Goal: Information Seeking & Learning: Check status

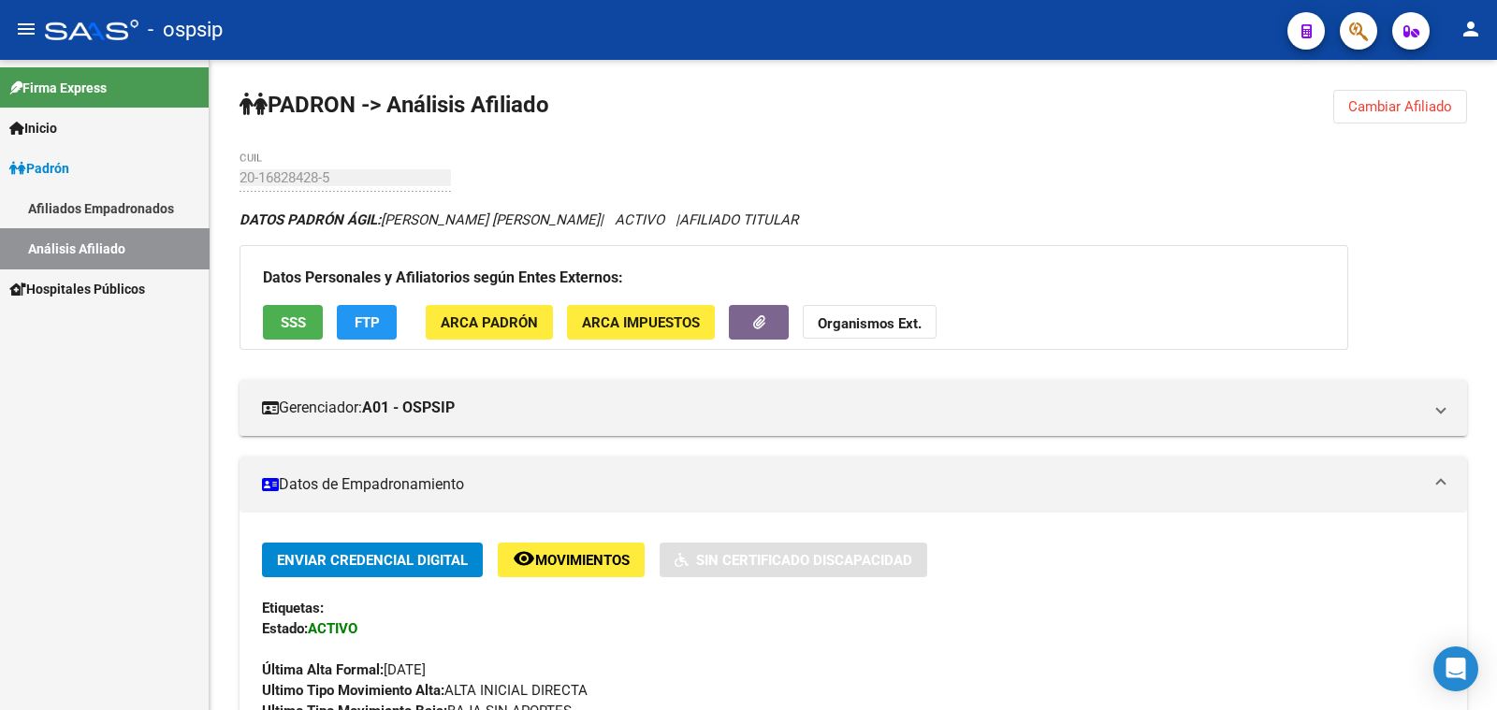
scroll to position [585, 0]
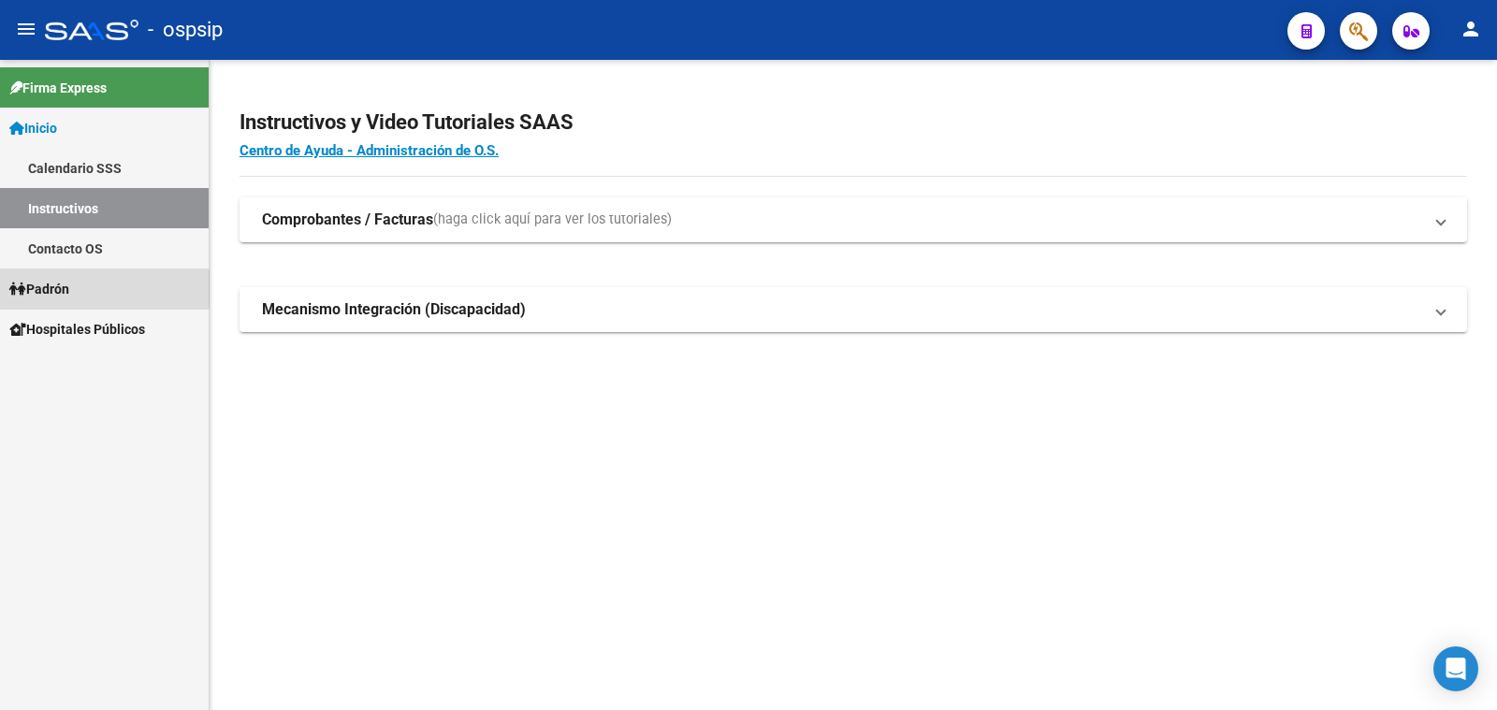
click at [65, 289] on span "Padrón" at bounding box center [39, 289] width 60 height 21
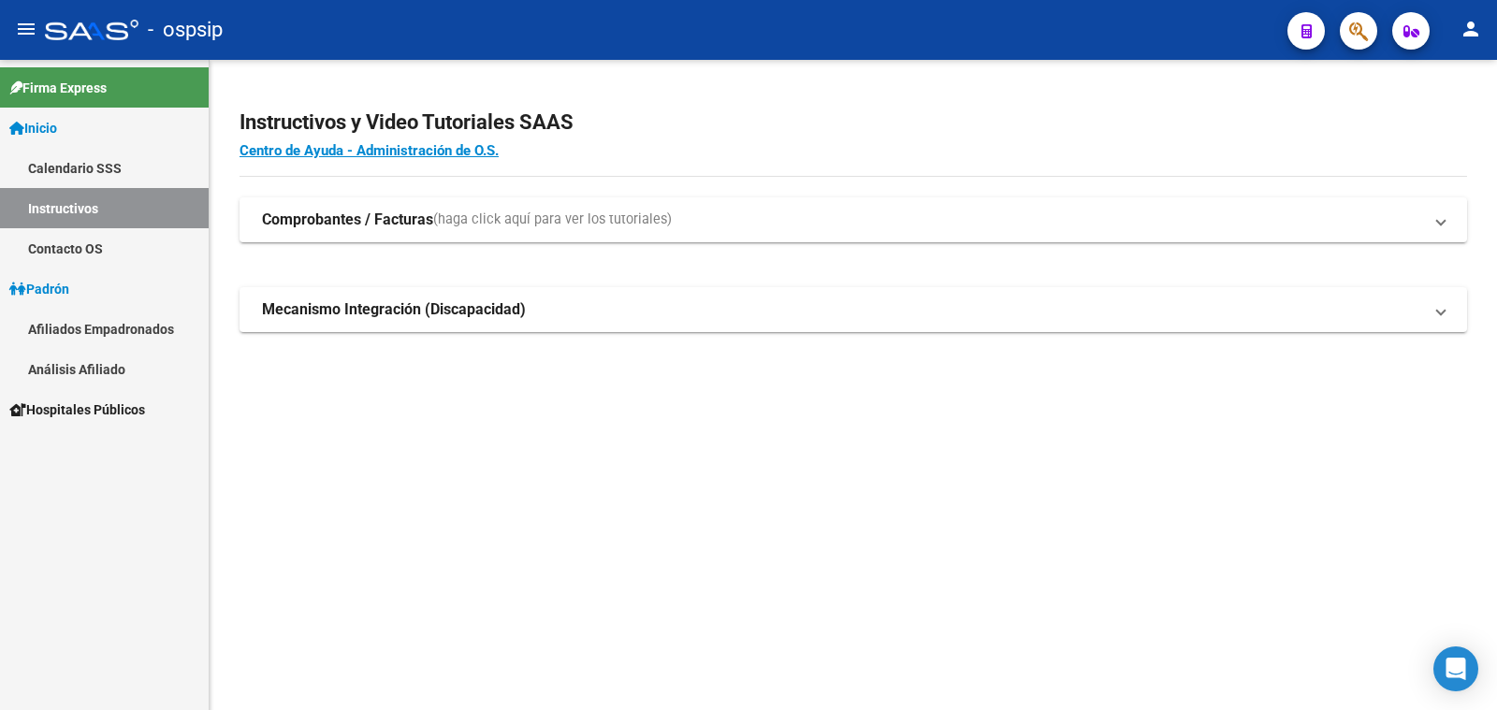
click at [82, 369] on link "Análisis Afiliado" at bounding box center [104, 369] width 209 height 40
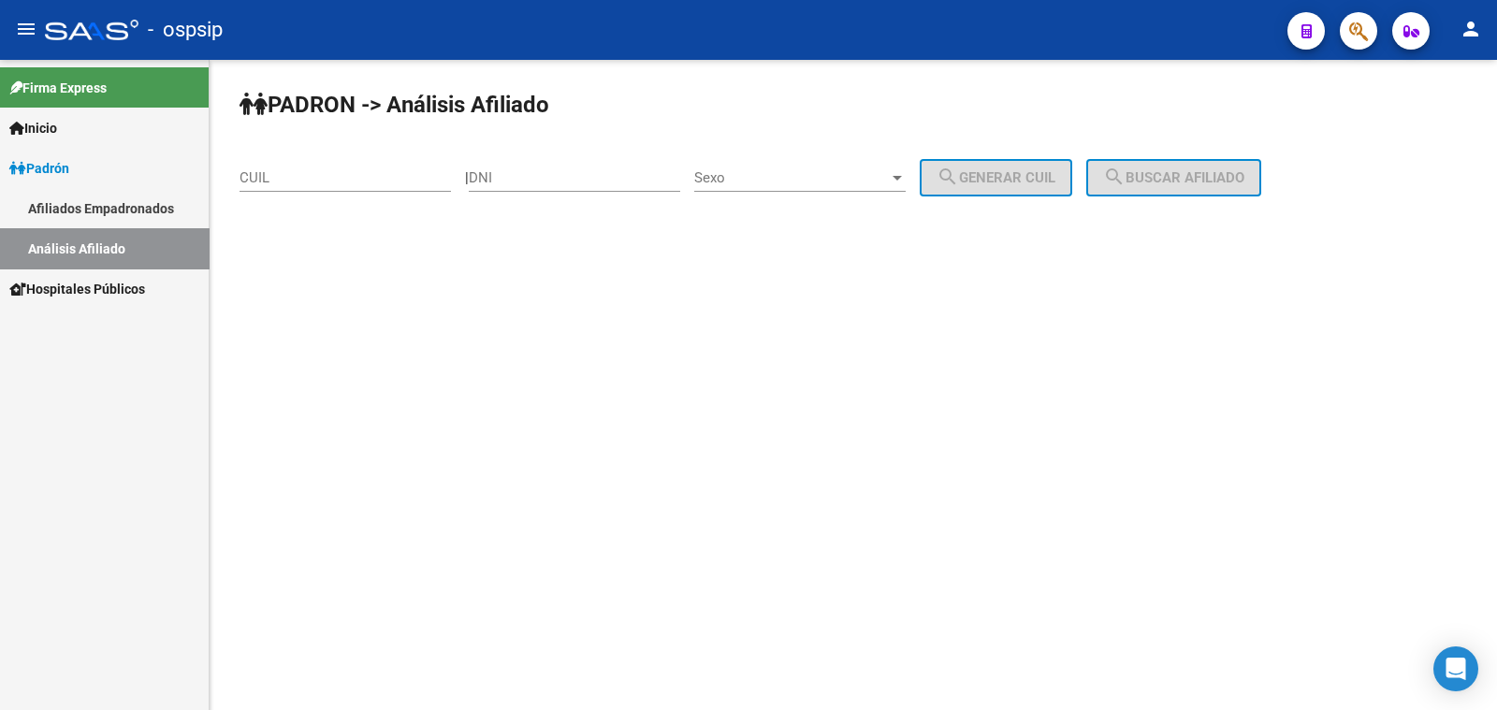
click at [518, 168] on div "DNI" at bounding box center [574, 172] width 211 height 40
drag, startPoint x: 518, startPoint y: 168, endPoint x: 496, endPoint y: 171, distance: 22.6
click at [496, 171] on input "DNI" at bounding box center [574, 177] width 211 height 17
paste input "37432050"
type input "37432050"
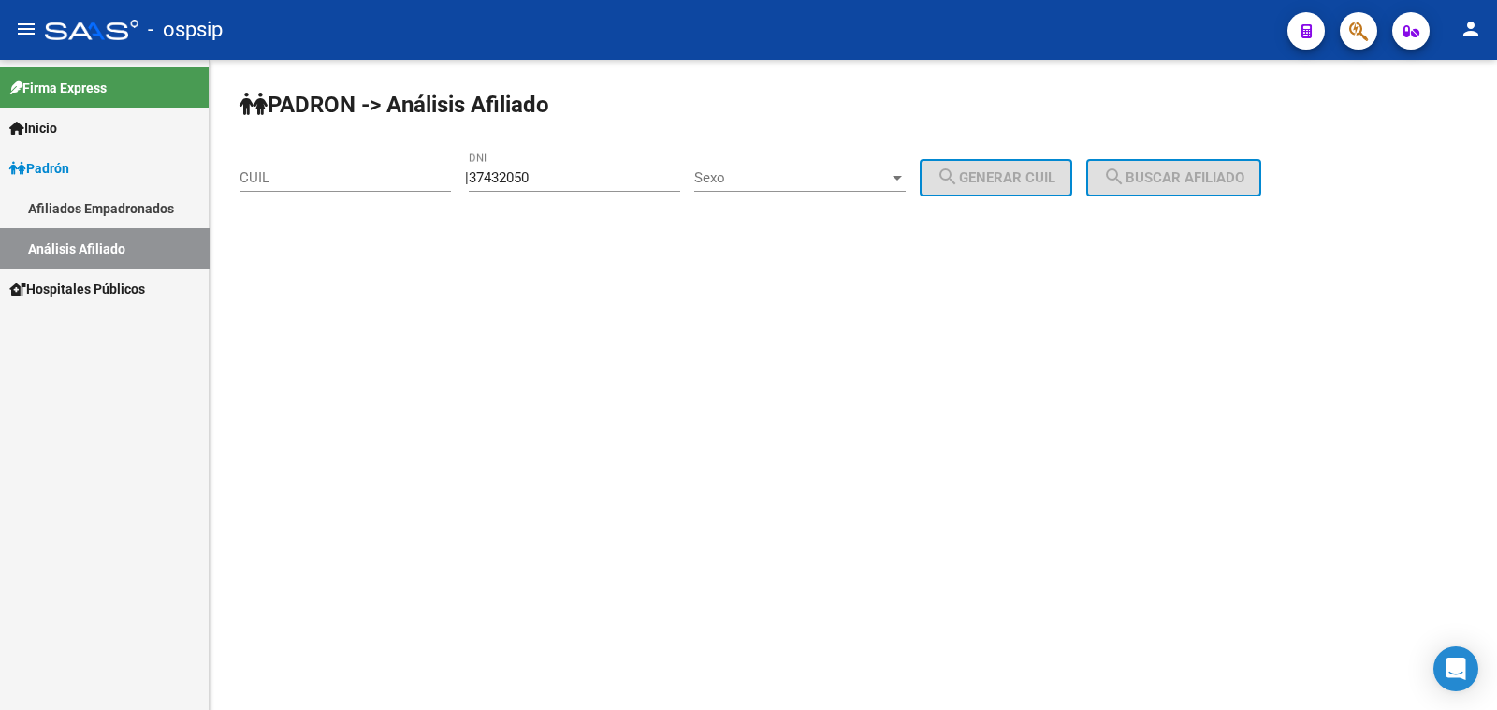
click at [810, 166] on div "Sexo Sexo" at bounding box center [799, 172] width 211 height 40
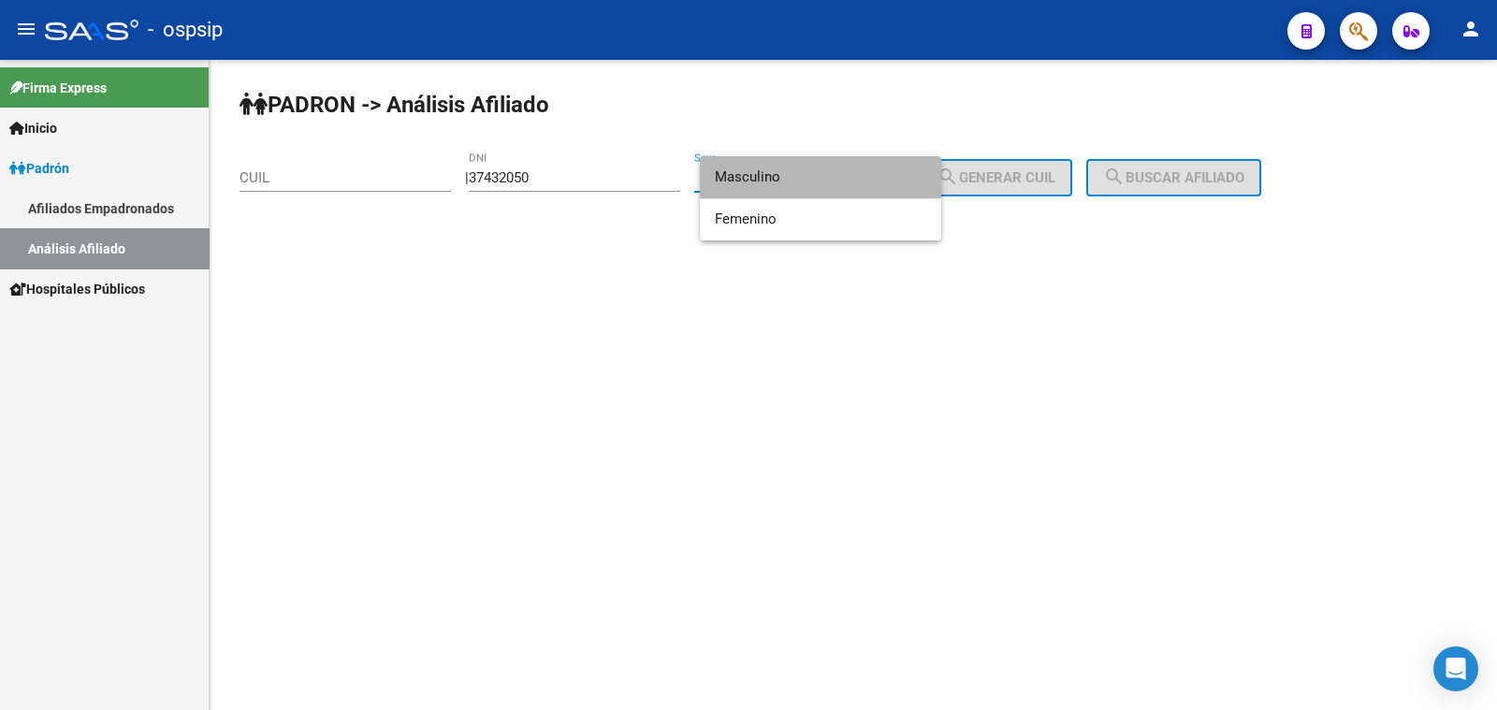
click at [810, 166] on span "Masculino" at bounding box center [820, 177] width 211 height 42
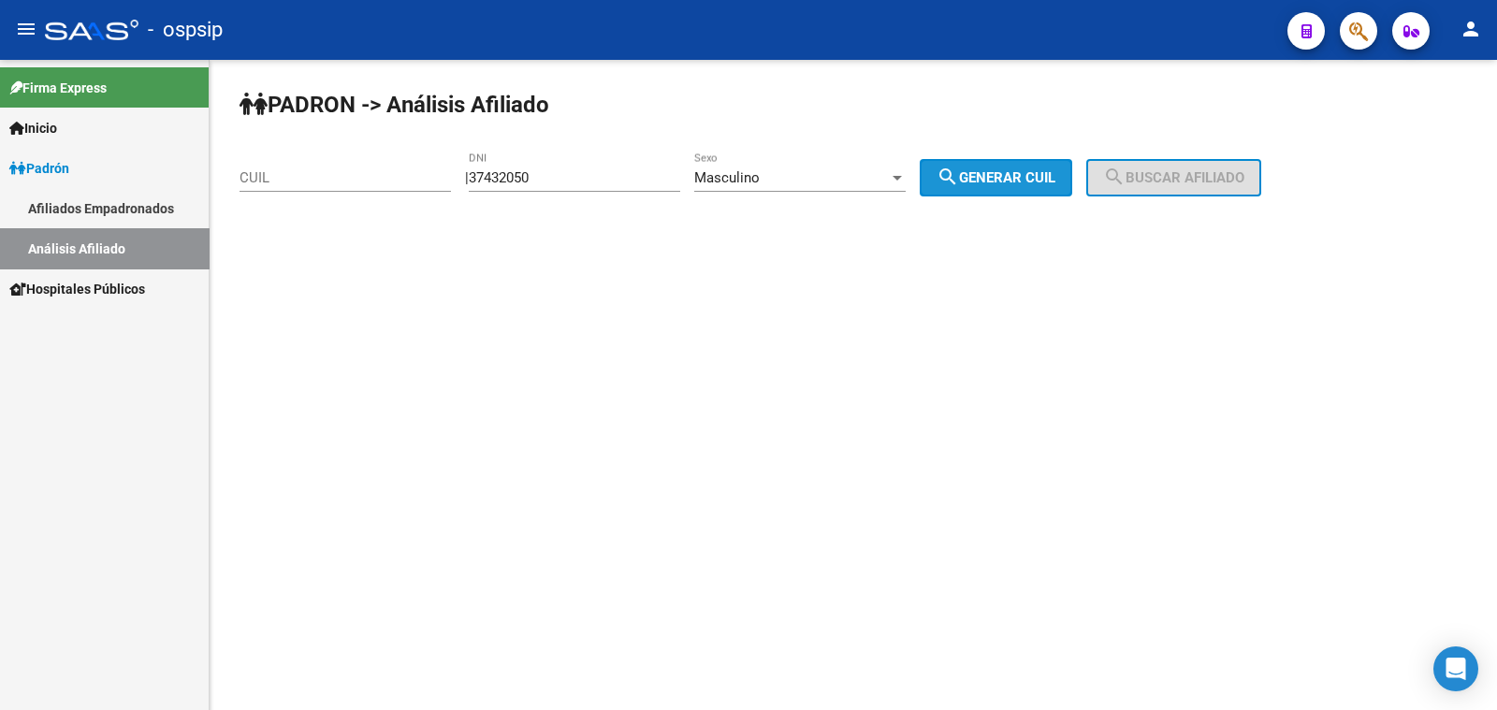
click at [1011, 173] on span "search Generar CUIL" at bounding box center [995, 177] width 119 height 17
type input "20-37432050-6"
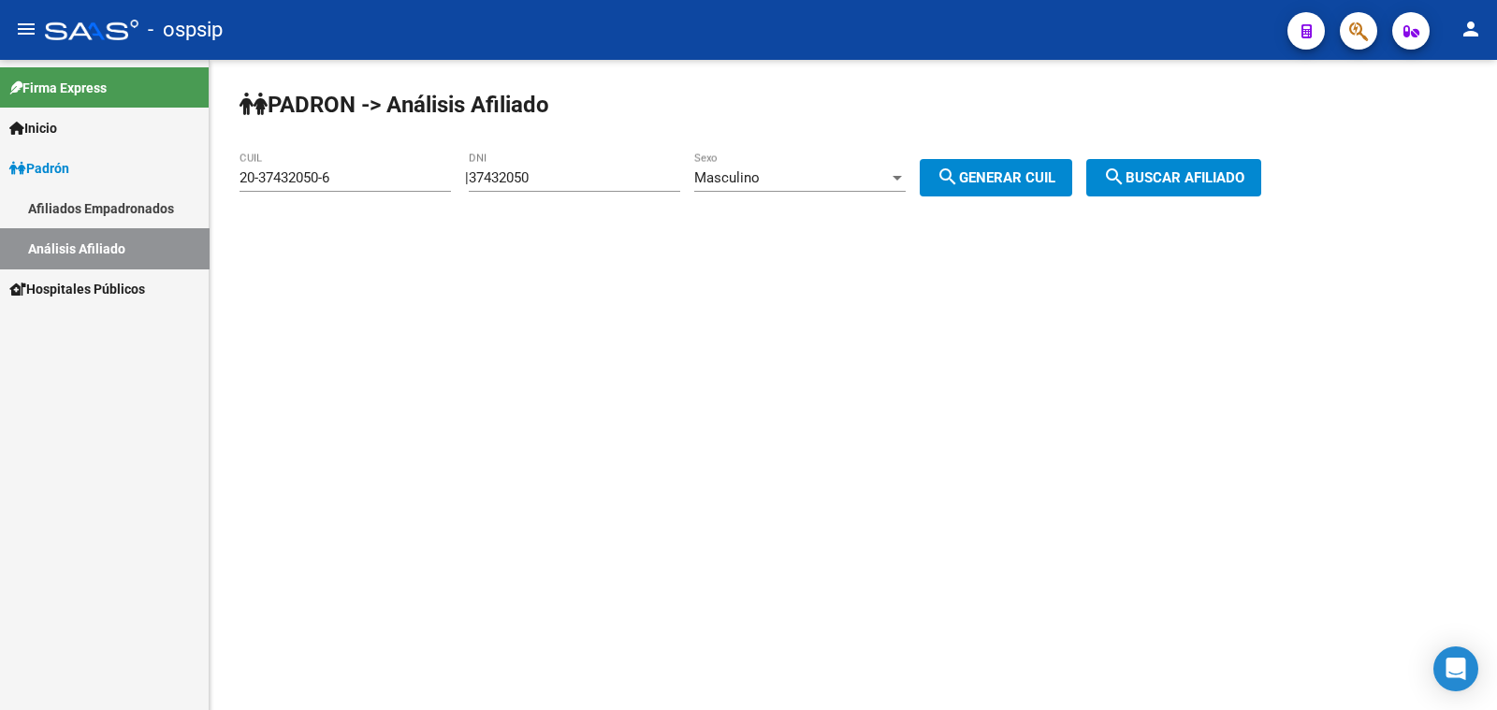
click at [1125, 174] on mat-icon "search" at bounding box center [1114, 177] width 22 height 22
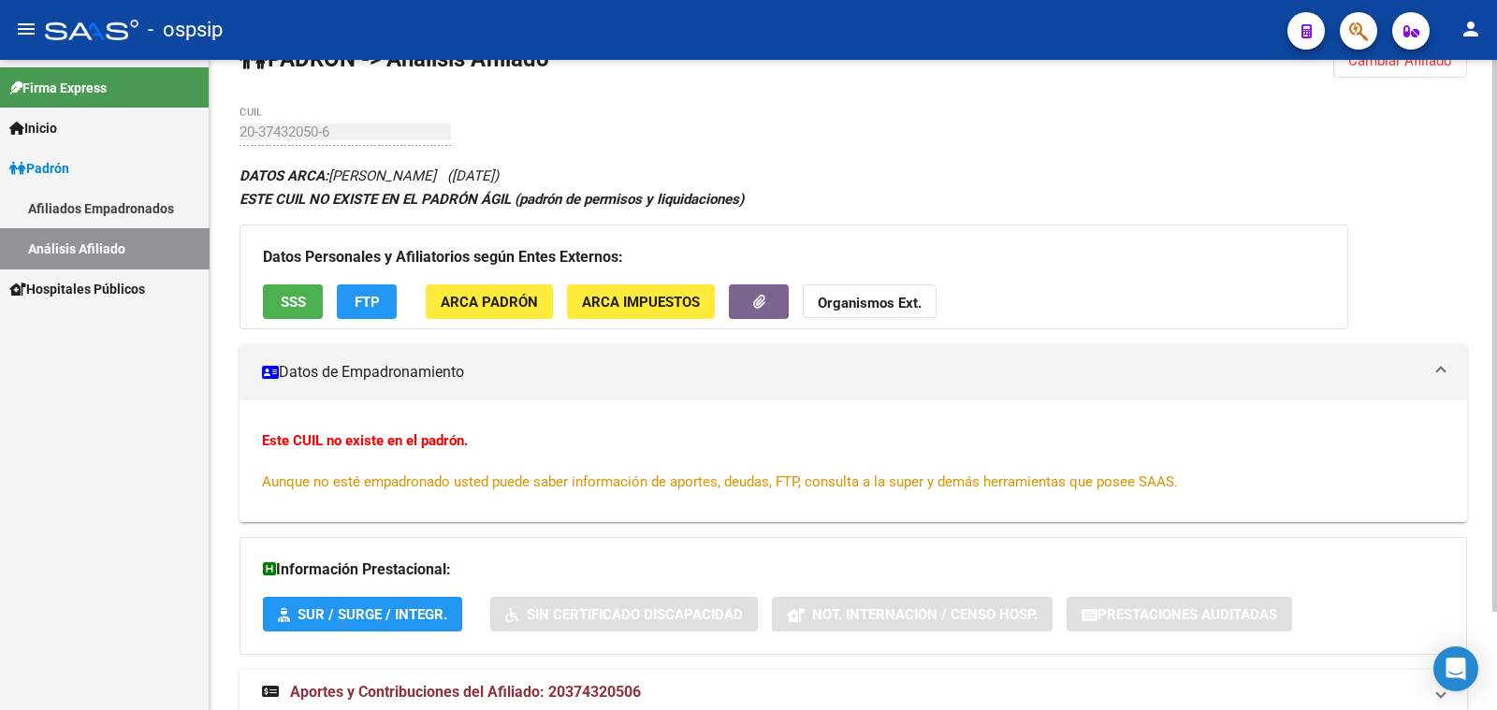
scroll to position [114, 0]
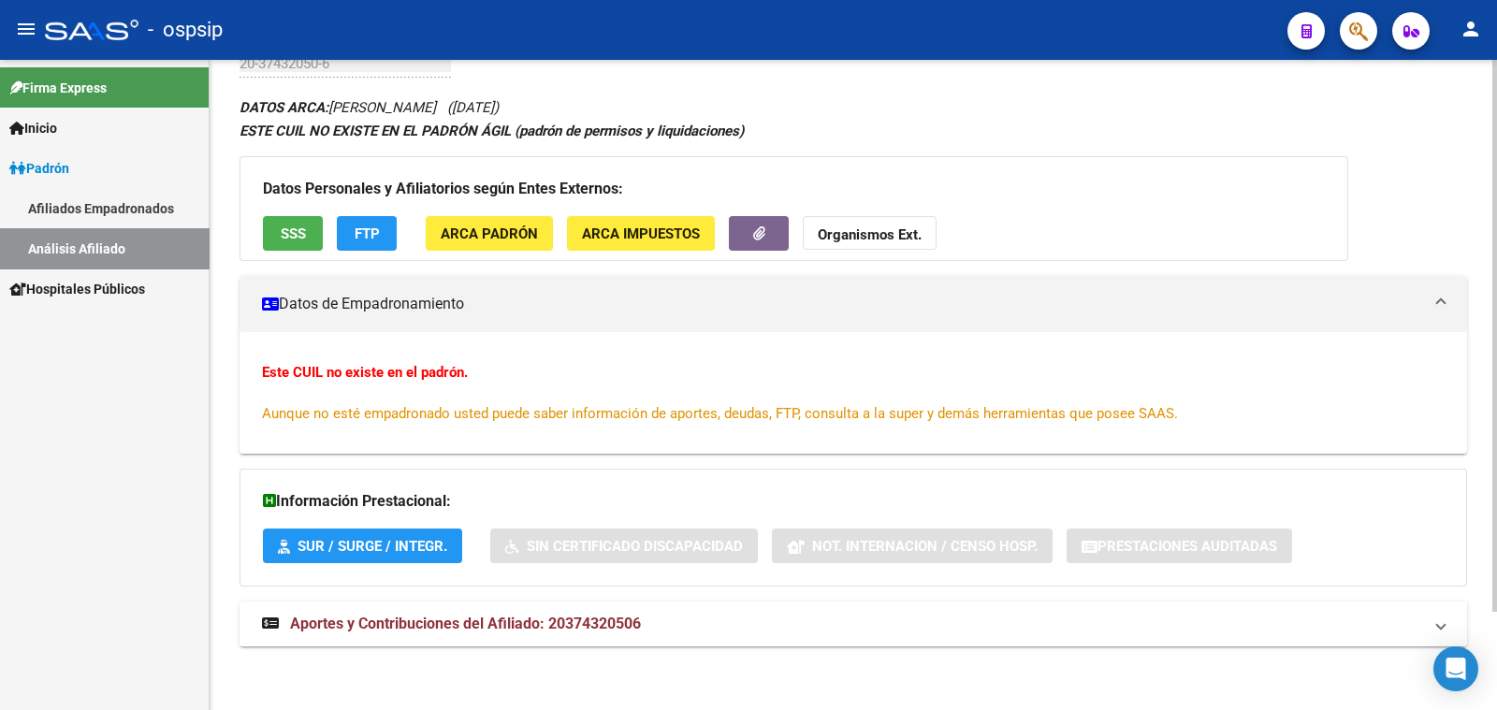
click at [470, 614] on strong "Aportes y Contribuciones del Afiliado: 20374320506" at bounding box center [451, 624] width 379 height 21
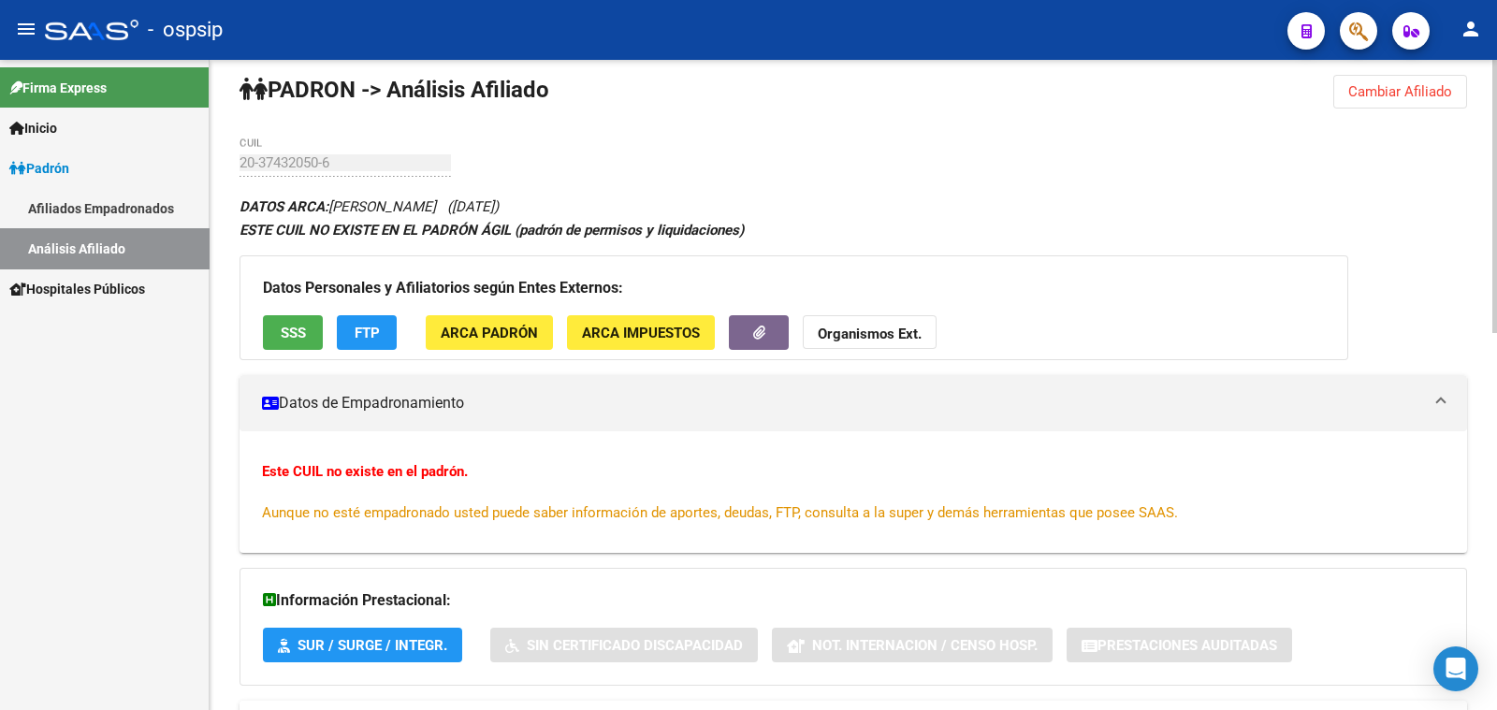
scroll to position [0, 0]
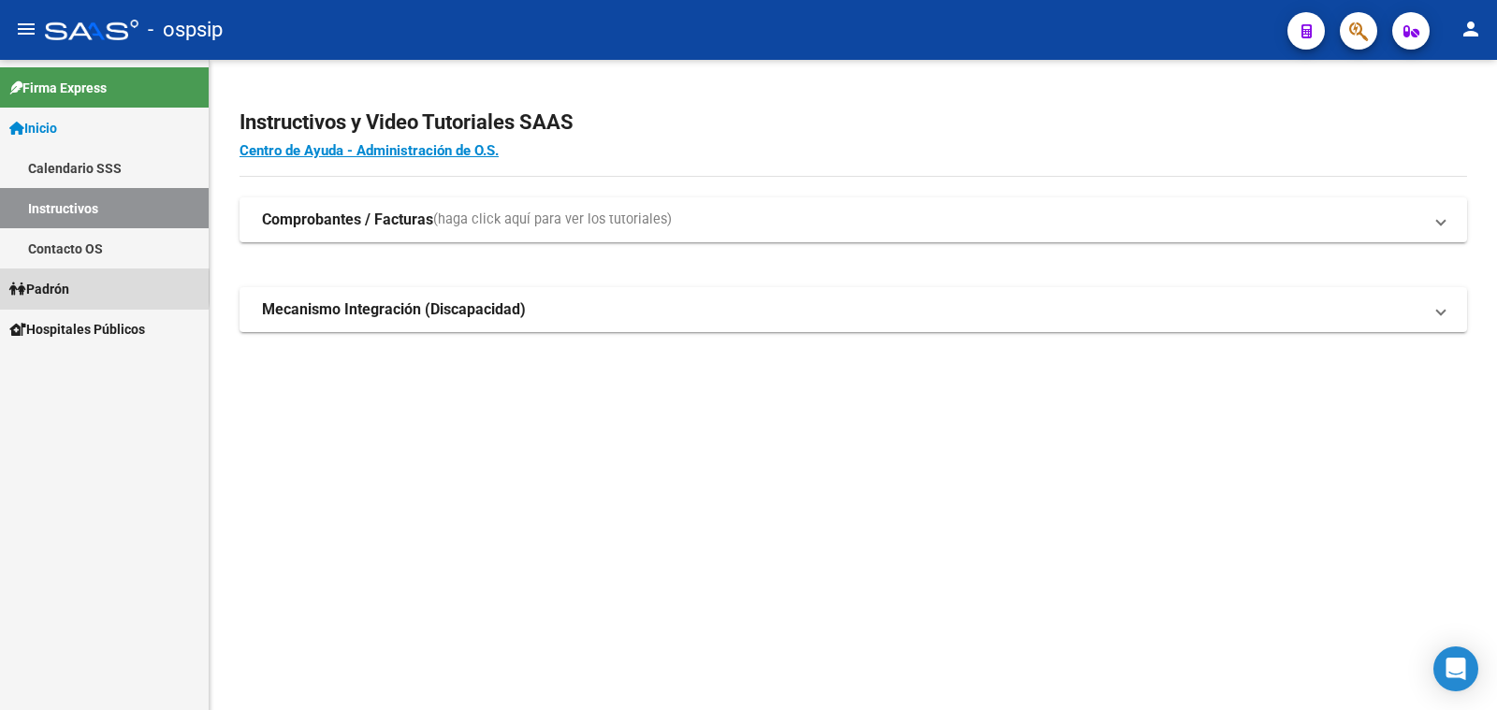
click at [67, 287] on span "Padrón" at bounding box center [39, 289] width 60 height 21
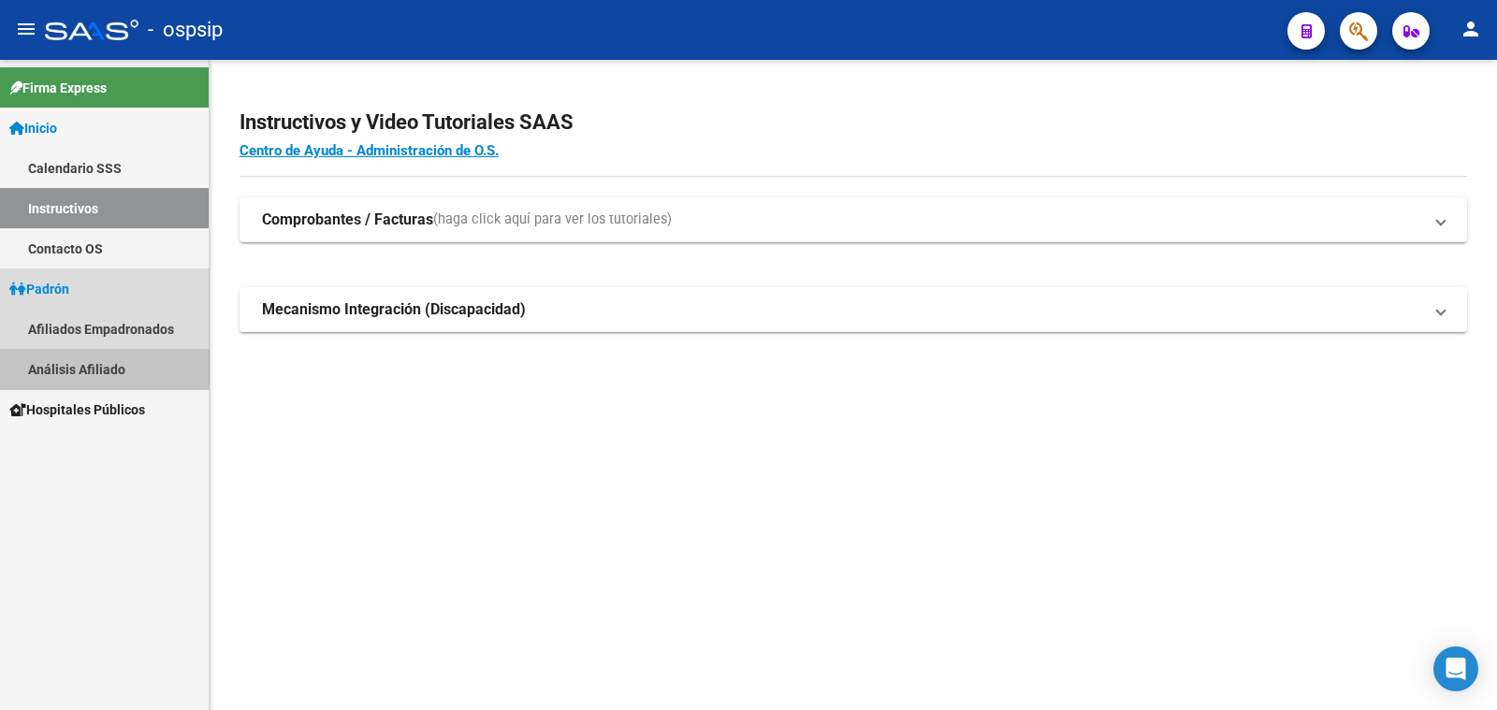
click at [91, 363] on link "Análisis Afiliado" at bounding box center [104, 369] width 209 height 40
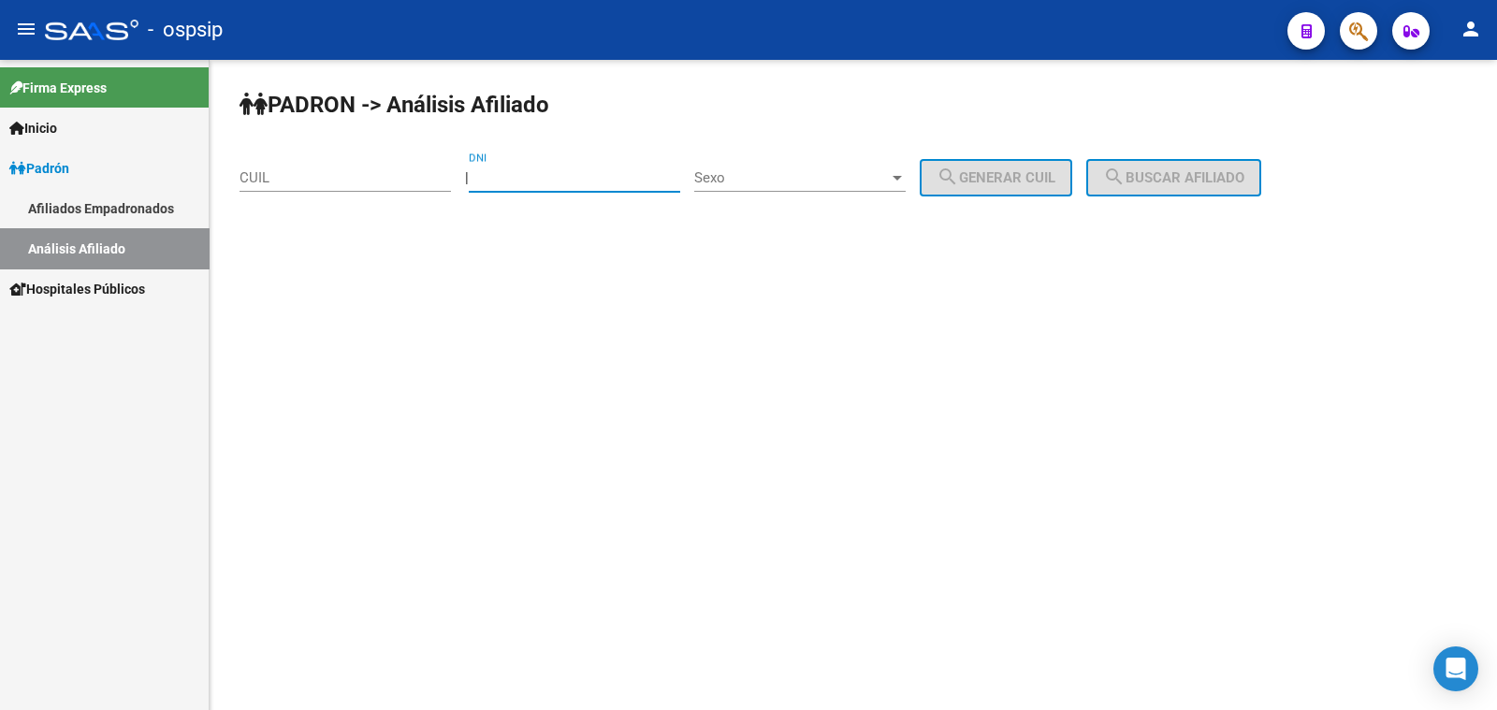
click at [561, 174] on input "DNI" at bounding box center [574, 177] width 211 height 17
paste input "40241491"
type input "40241491"
click at [791, 175] on span "Sexo" at bounding box center [791, 177] width 195 height 17
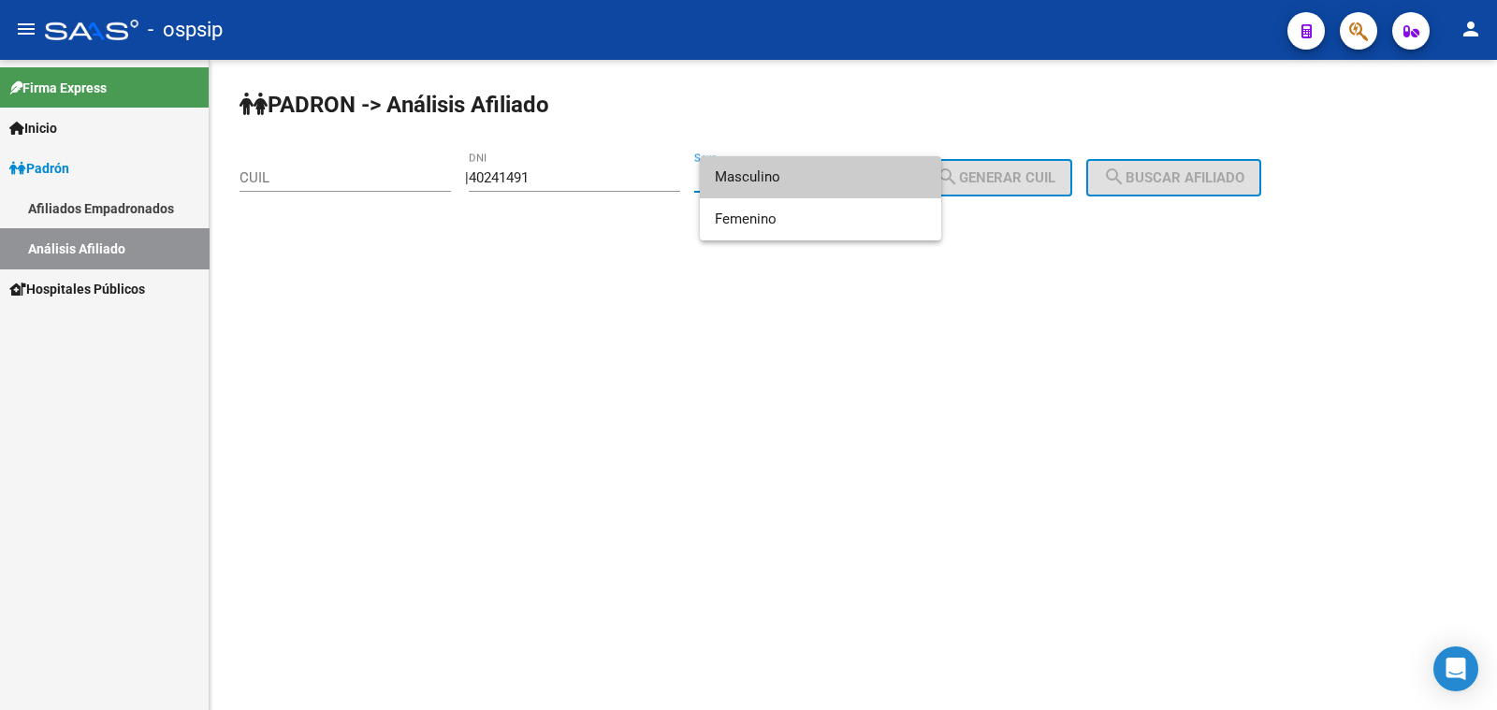
click at [791, 175] on span "Masculino" at bounding box center [820, 177] width 211 height 42
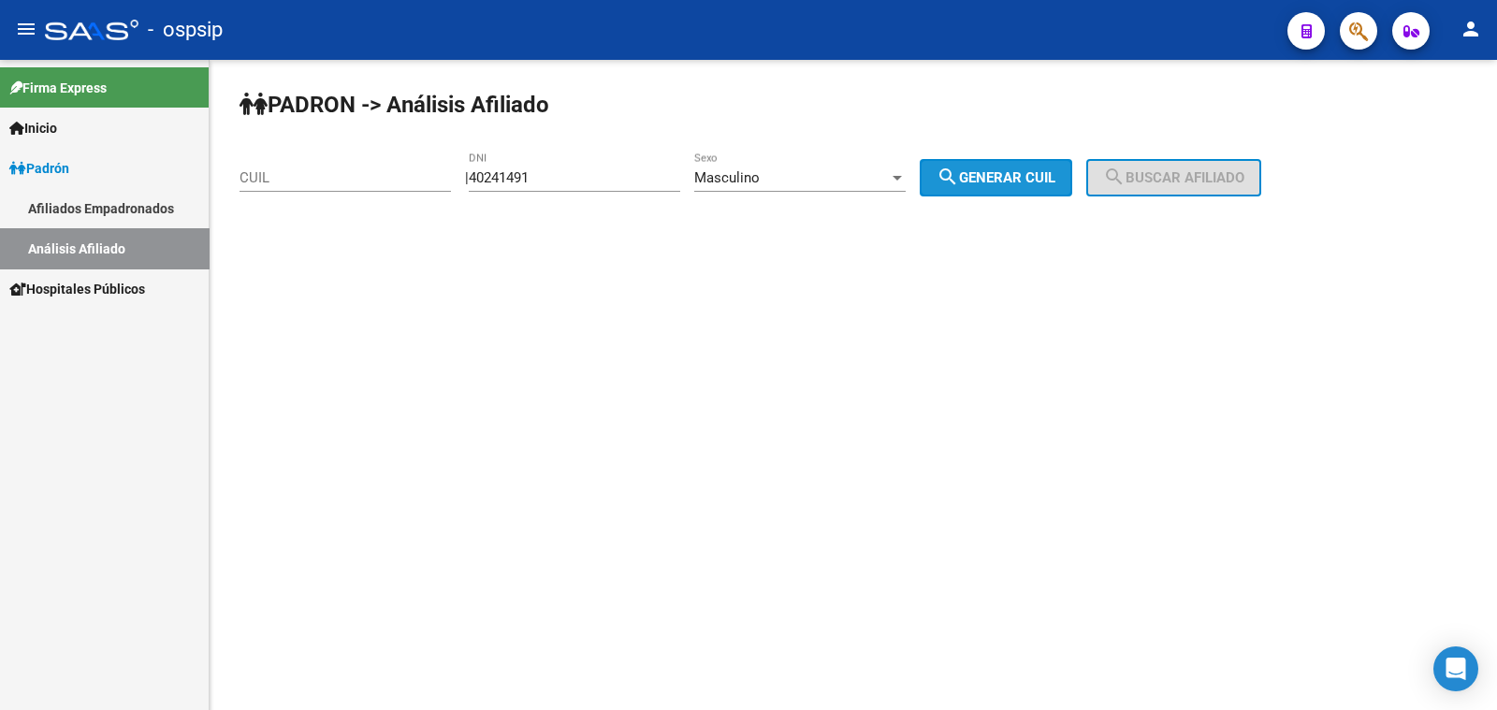
click at [1026, 181] on span "search Generar CUIL" at bounding box center [995, 177] width 119 height 17
type input "20-40241491-0"
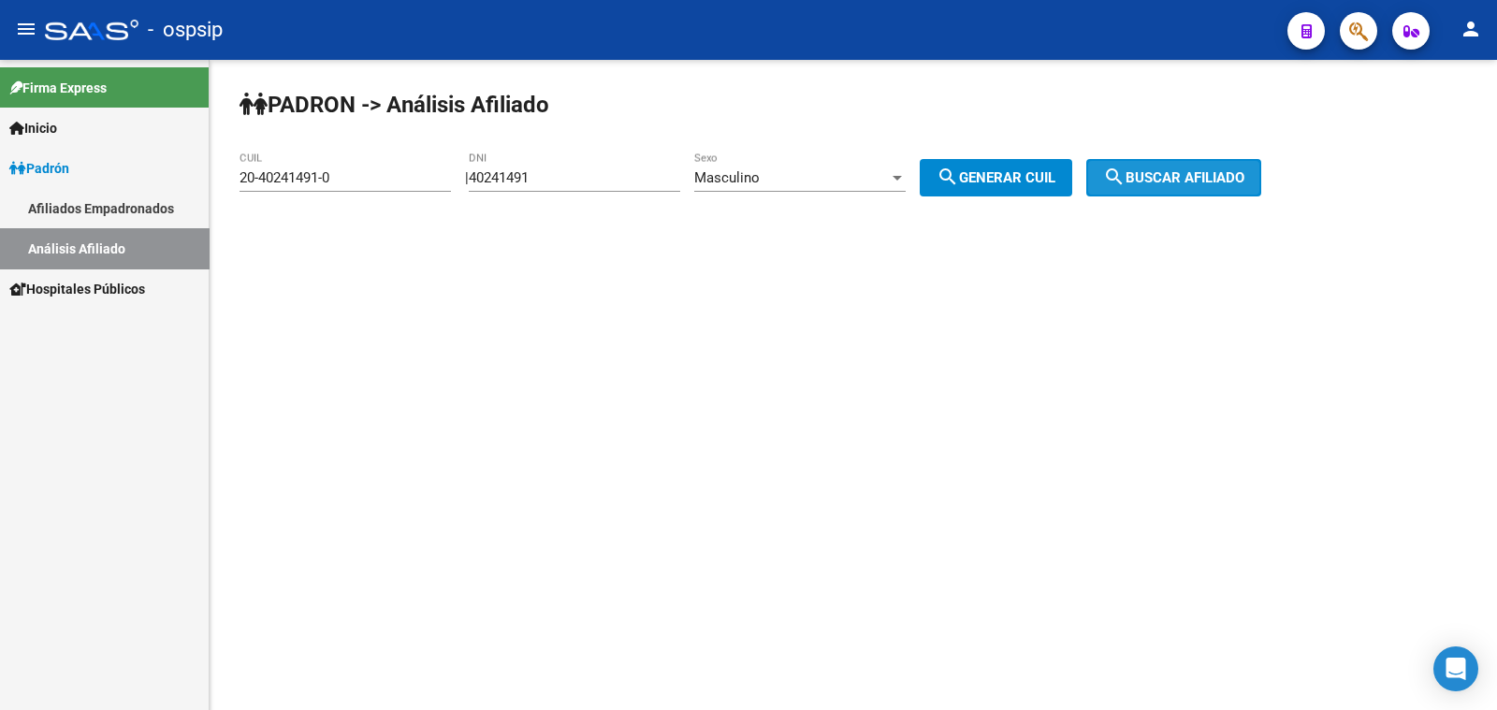
click at [1125, 172] on mat-icon "search" at bounding box center [1114, 177] width 22 height 22
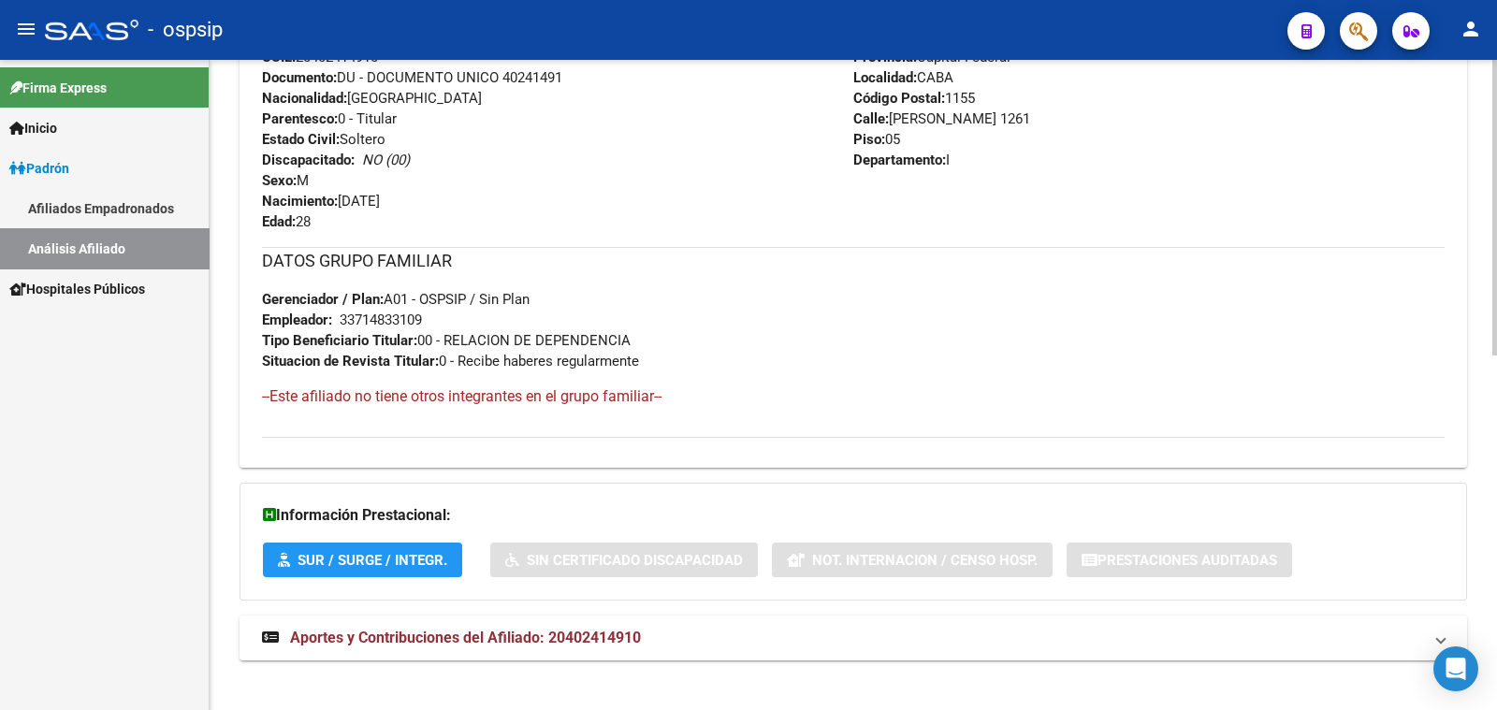
scroll to position [780, 0]
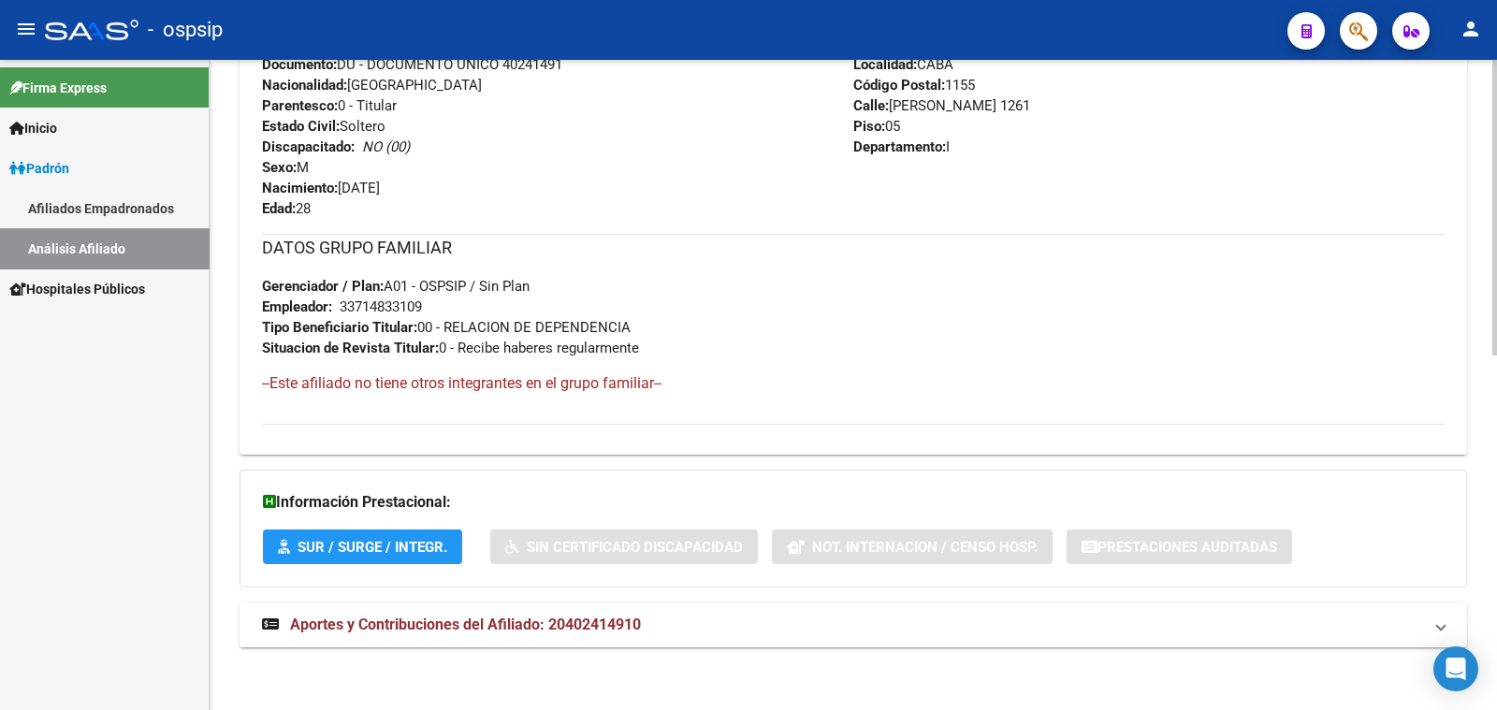
click at [522, 623] on span "Aportes y Contribuciones del Afiliado: 20402414910" at bounding box center [465, 624] width 351 height 18
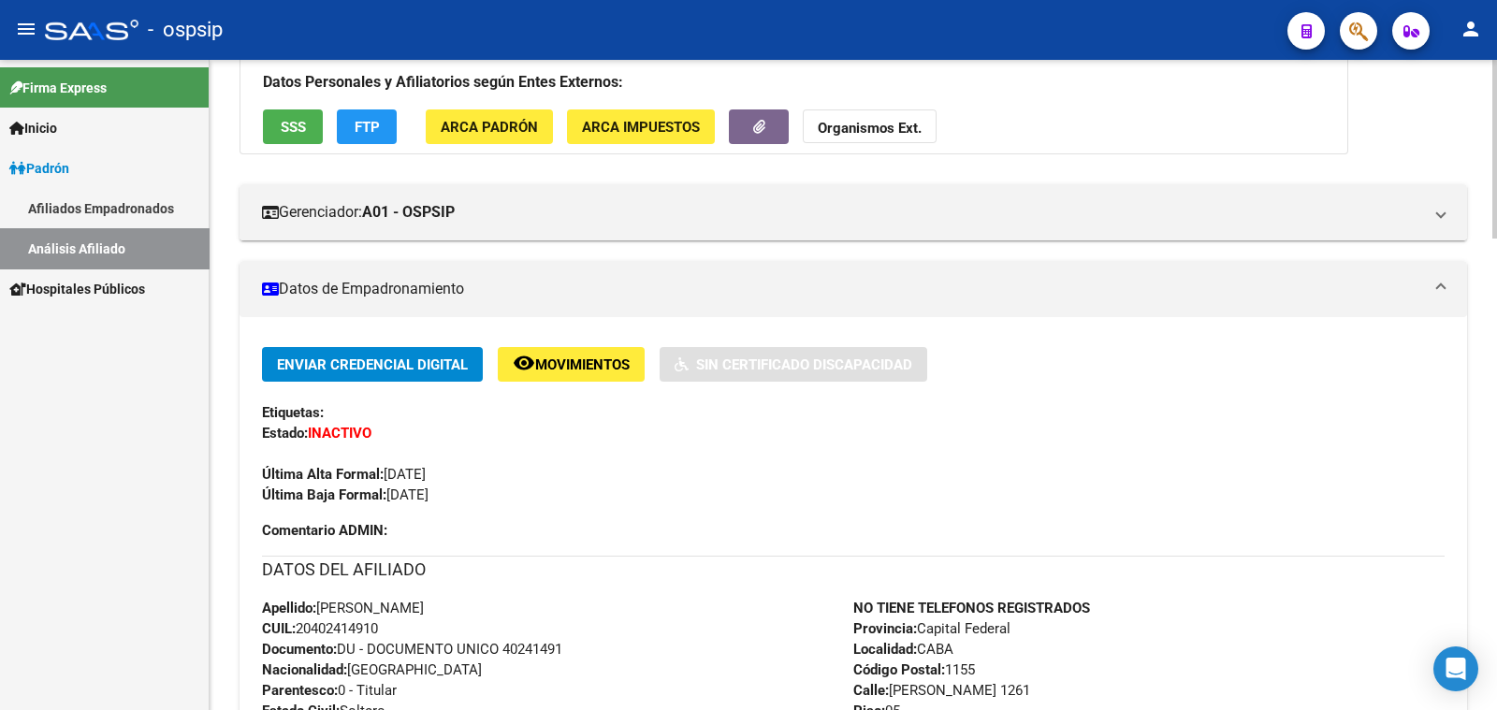
scroll to position [0, 0]
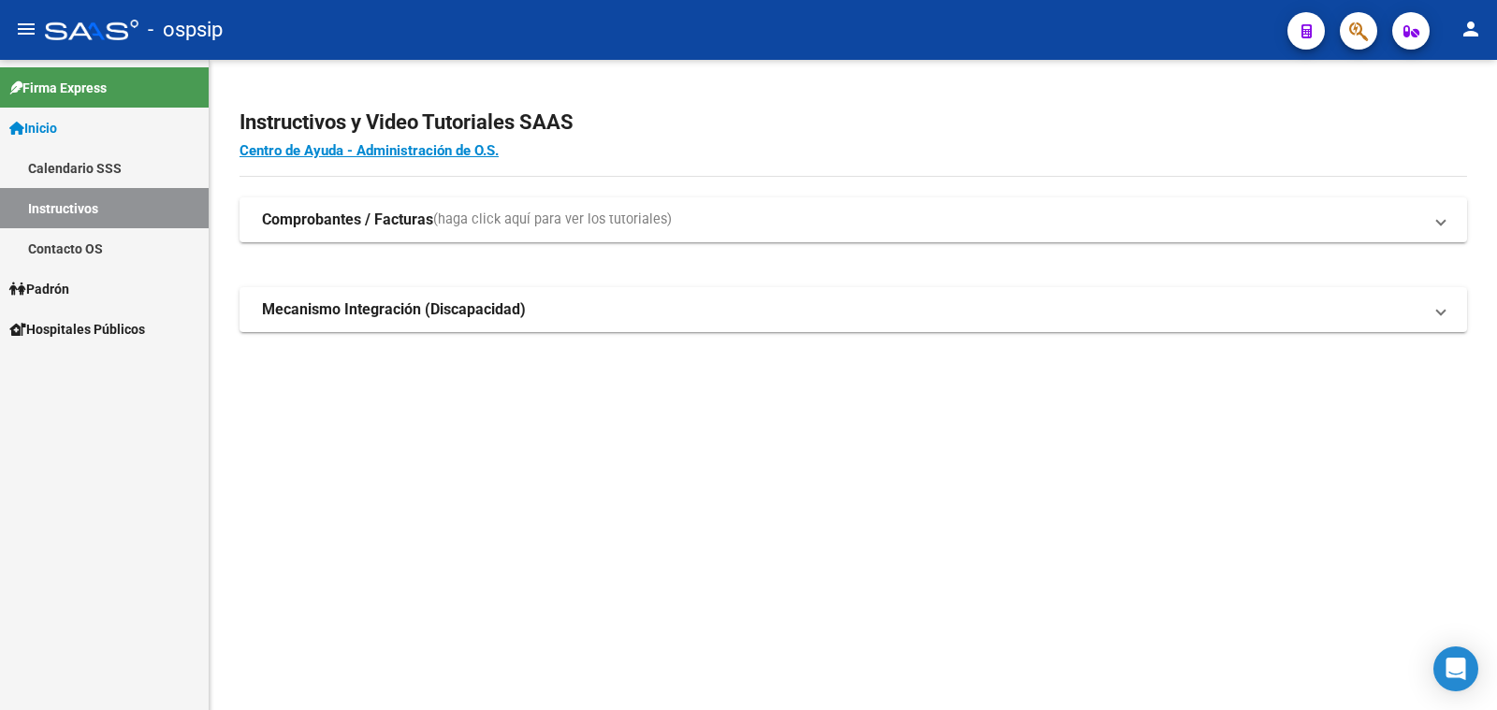
click at [41, 288] on span "Padrón" at bounding box center [39, 289] width 60 height 21
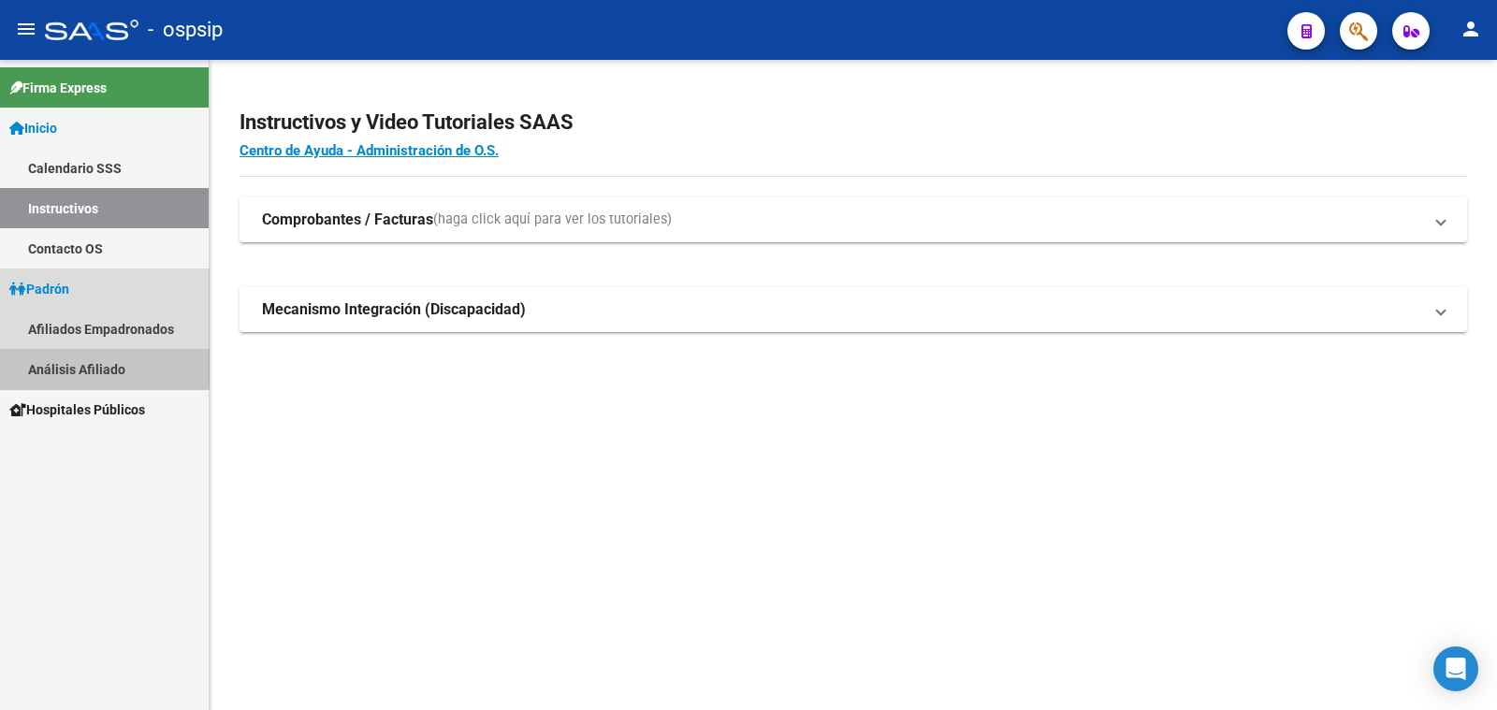
click at [86, 363] on link "Análisis Afiliado" at bounding box center [104, 369] width 209 height 40
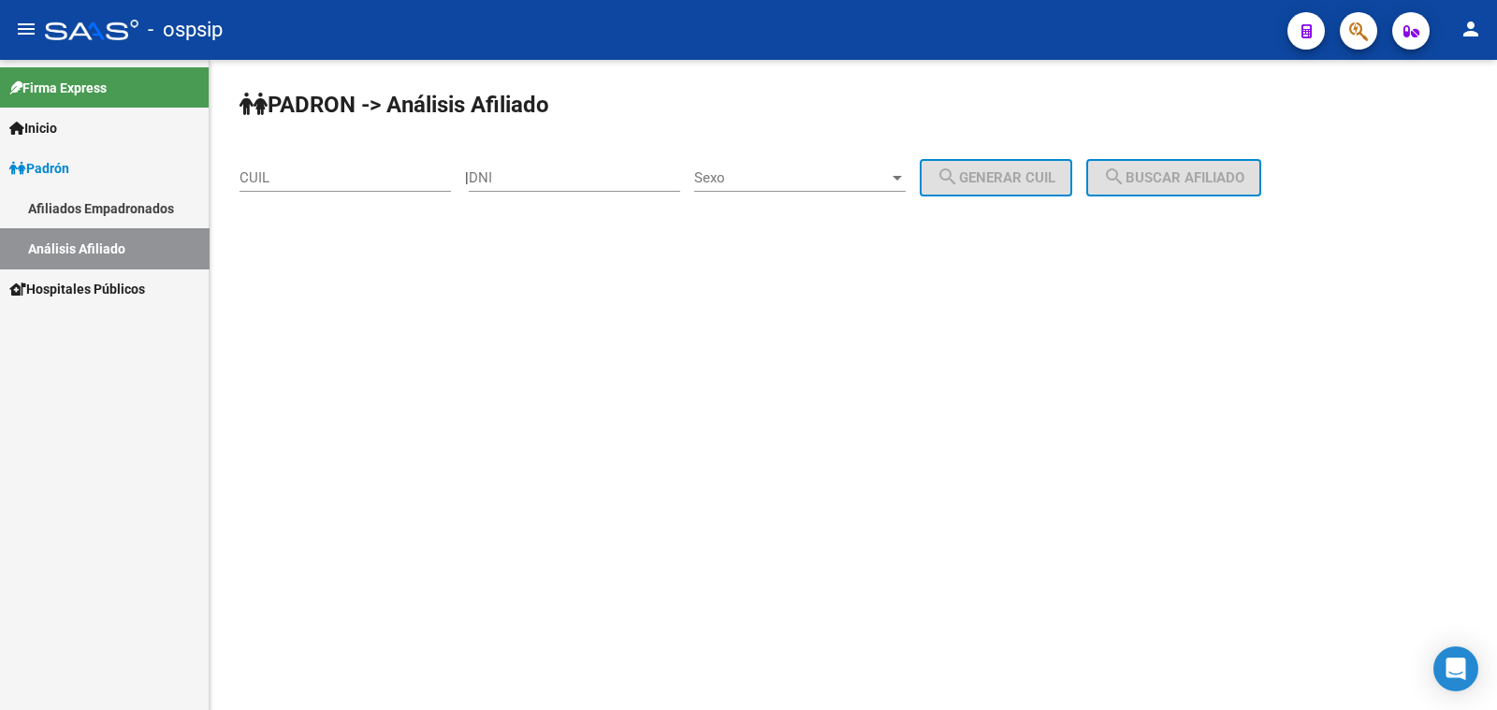
click at [514, 171] on input "DNI" at bounding box center [574, 177] width 211 height 17
paste input "21377785"
type input "21377785"
click at [822, 178] on span "Sexo" at bounding box center [791, 177] width 195 height 17
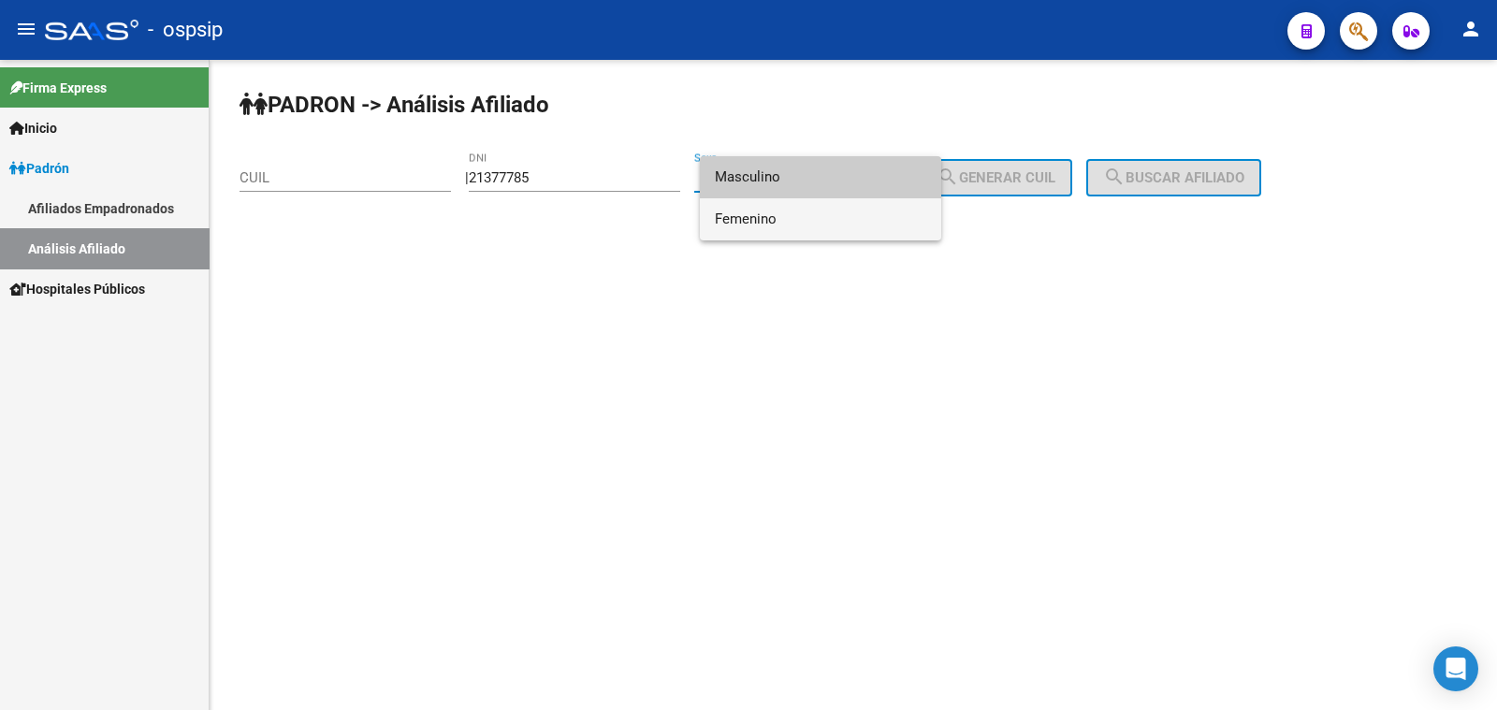
click at [851, 211] on span "Femenino" at bounding box center [820, 219] width 211 height 42
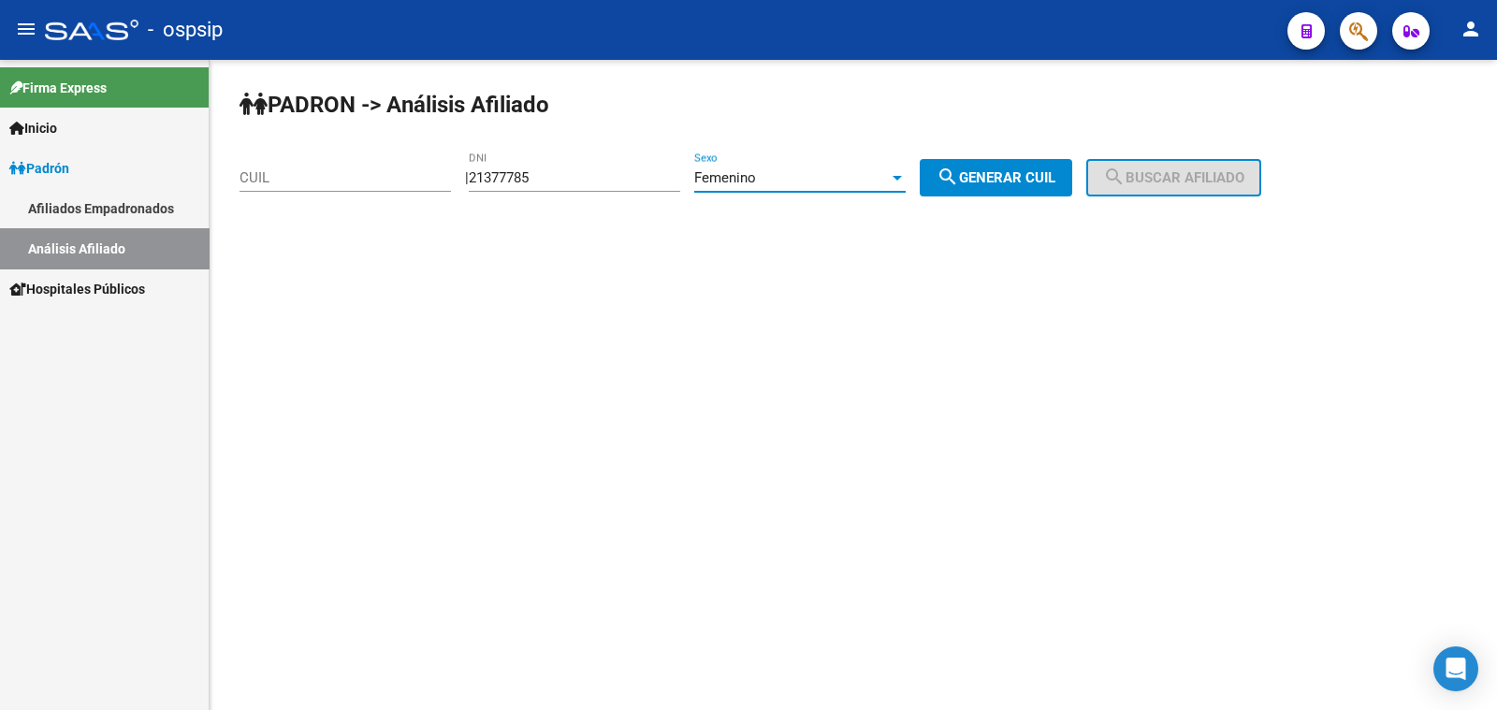
click at [1038, 169] on span "search Generar CUIL" at bounding box center [995, 177] width 119 height 17
type input "27-21377785-3"
click at [1151, 174] on span "search Buscar afiliado" at bounding box center [1173, 177] width 141 height 17
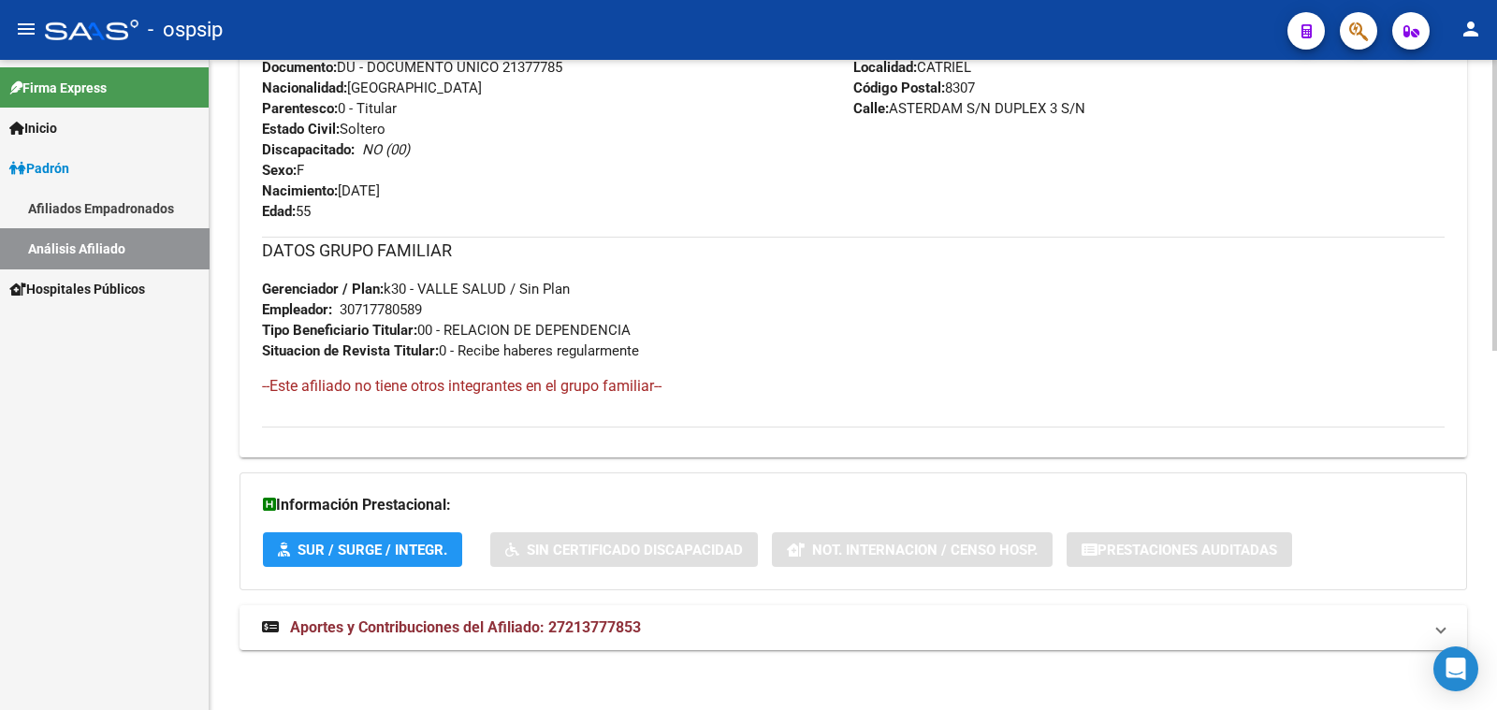
scroll to position [801, 0]
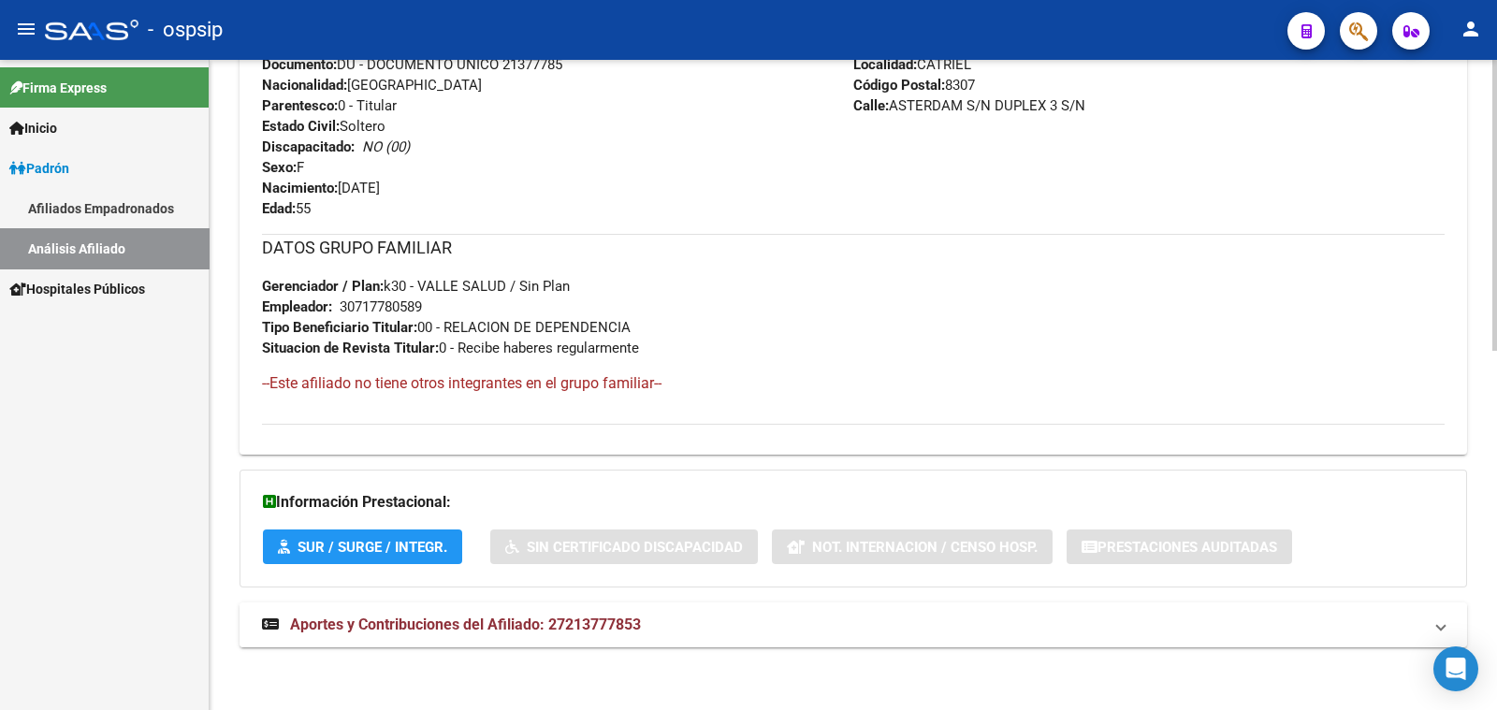
click at [490, 623] on span "Aportes y Contribuciones del Afiliado: 27213777853" at bounding box center [465, 624] width 351 height 18
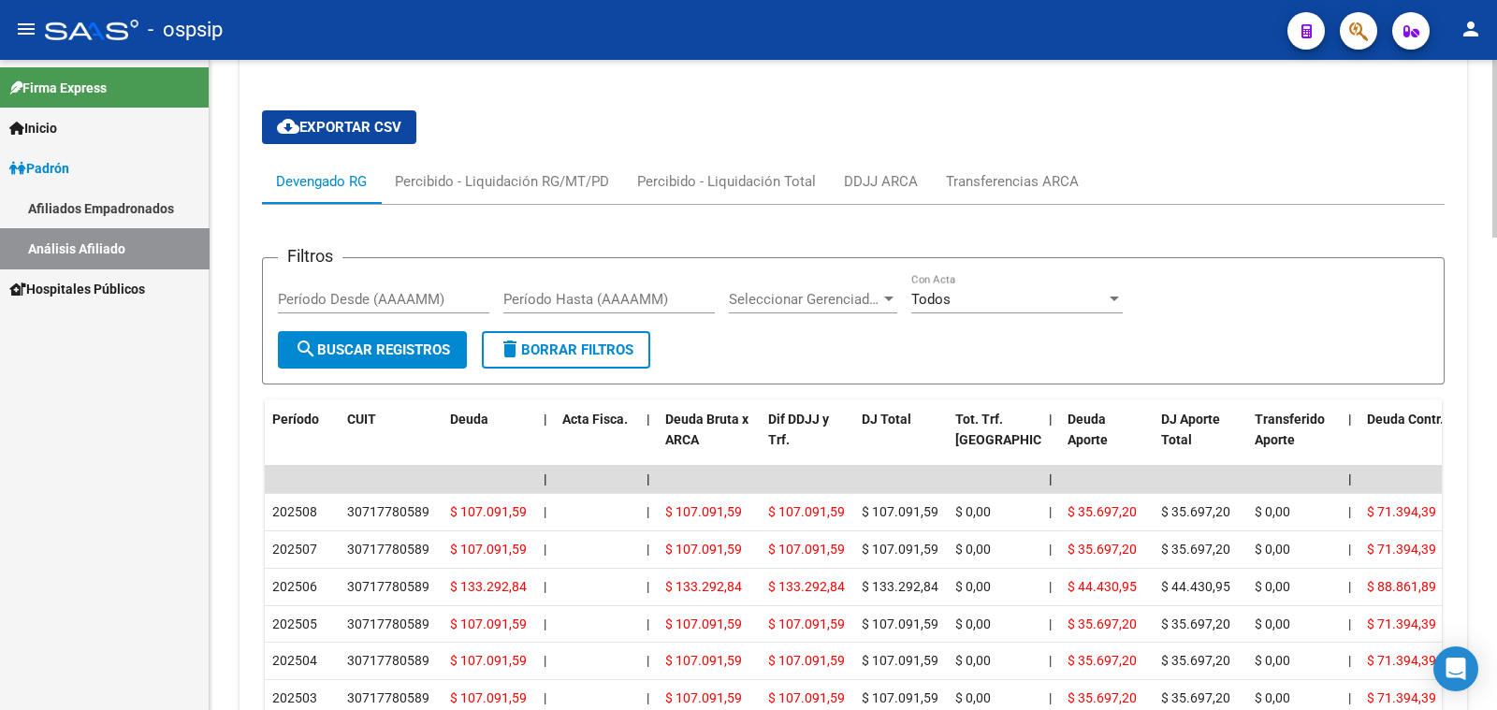
scroll to position [1385, 0]
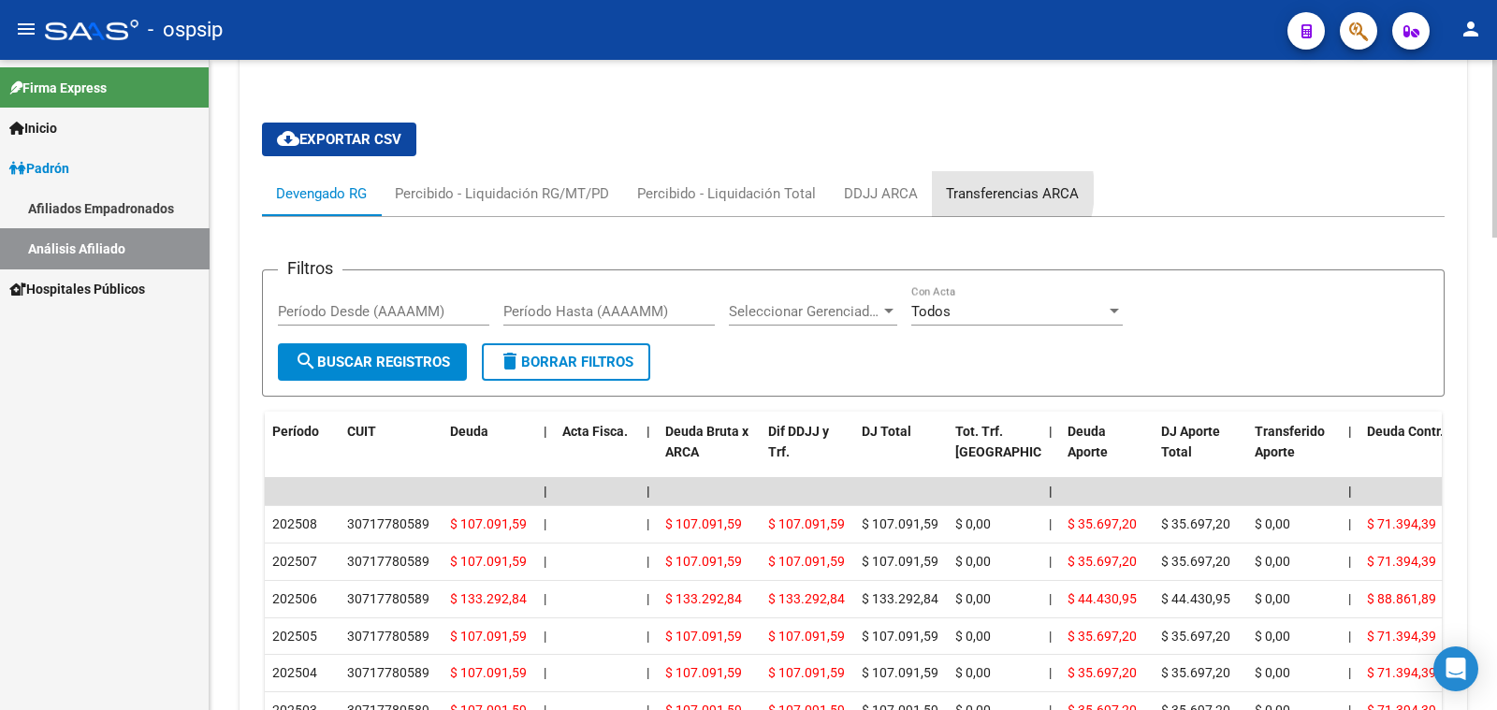
click at [979, 187] on div "Transferencias ARCA" at bounding box center [1012, 193] width 133 height 21
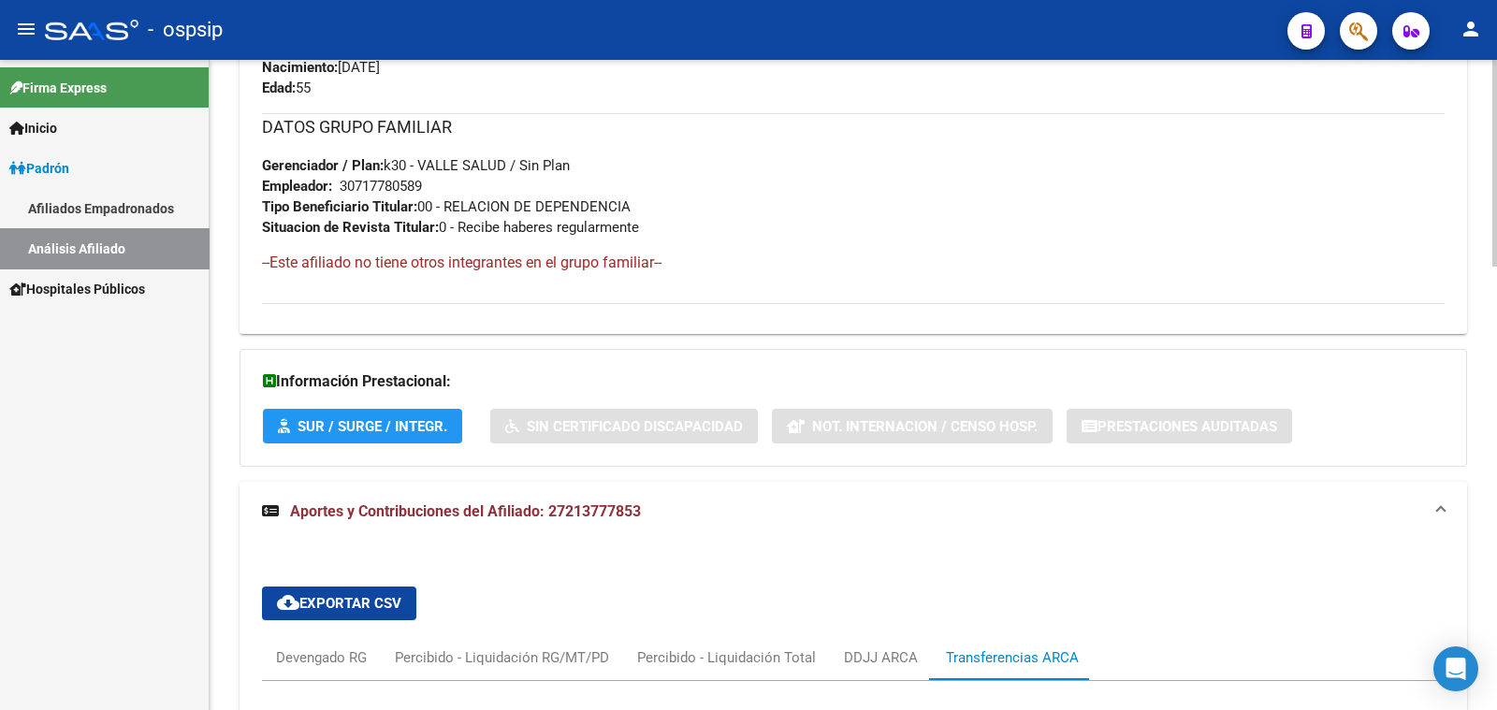
scroll to position [1038, 0]
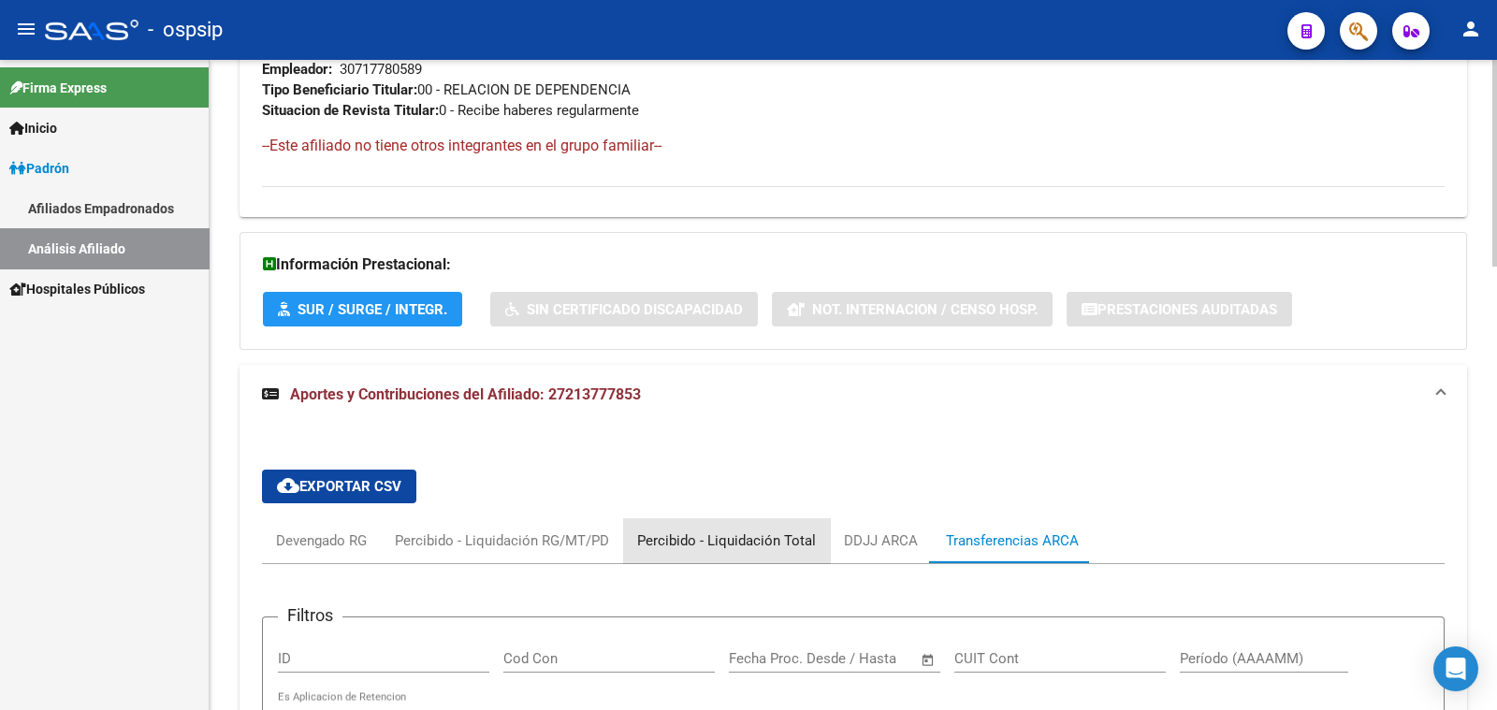
click at [728, 539] on div "Percibido - Liquidación Total" at bounding box center [726, 540] width 179 height 21
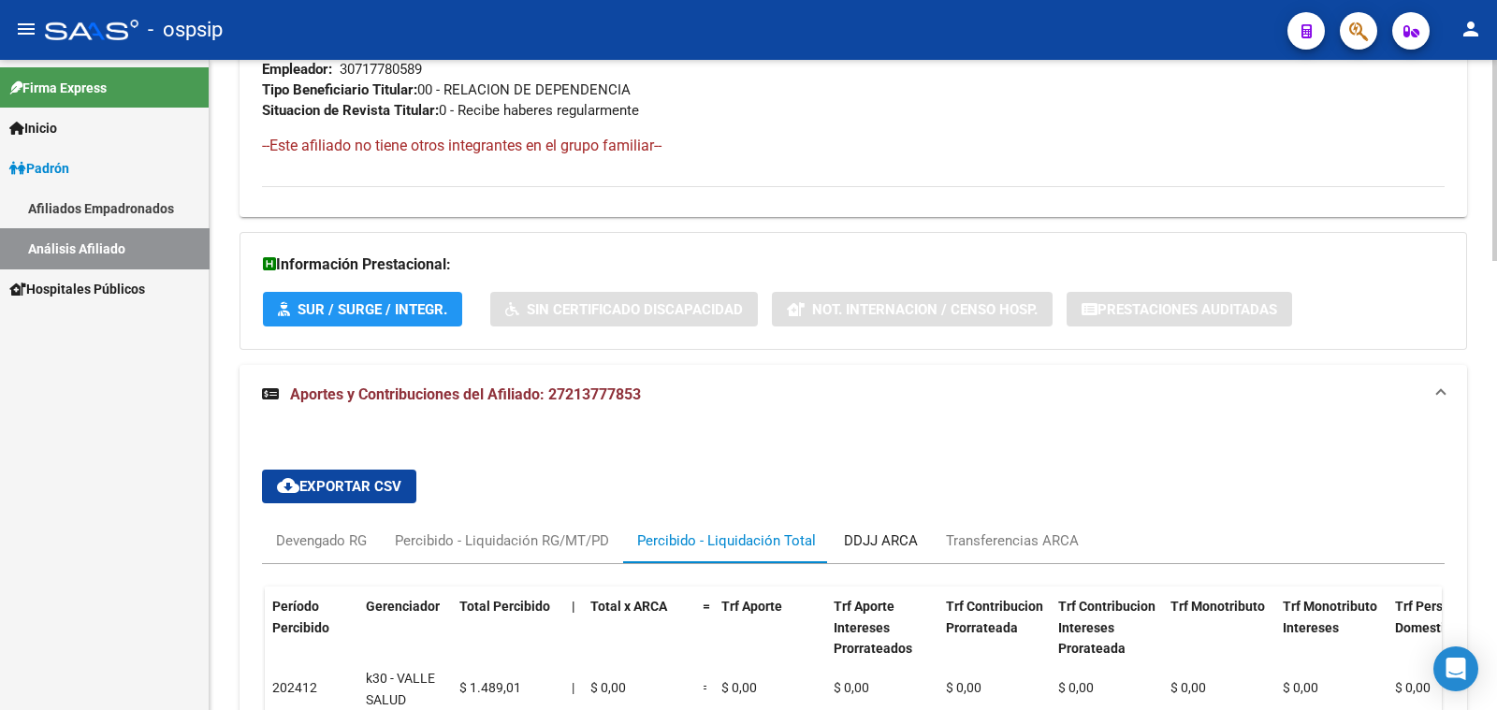
click at [877, 530] on div "DDJJ ARCA" at bounding box center [881, 540] width 74 height 21
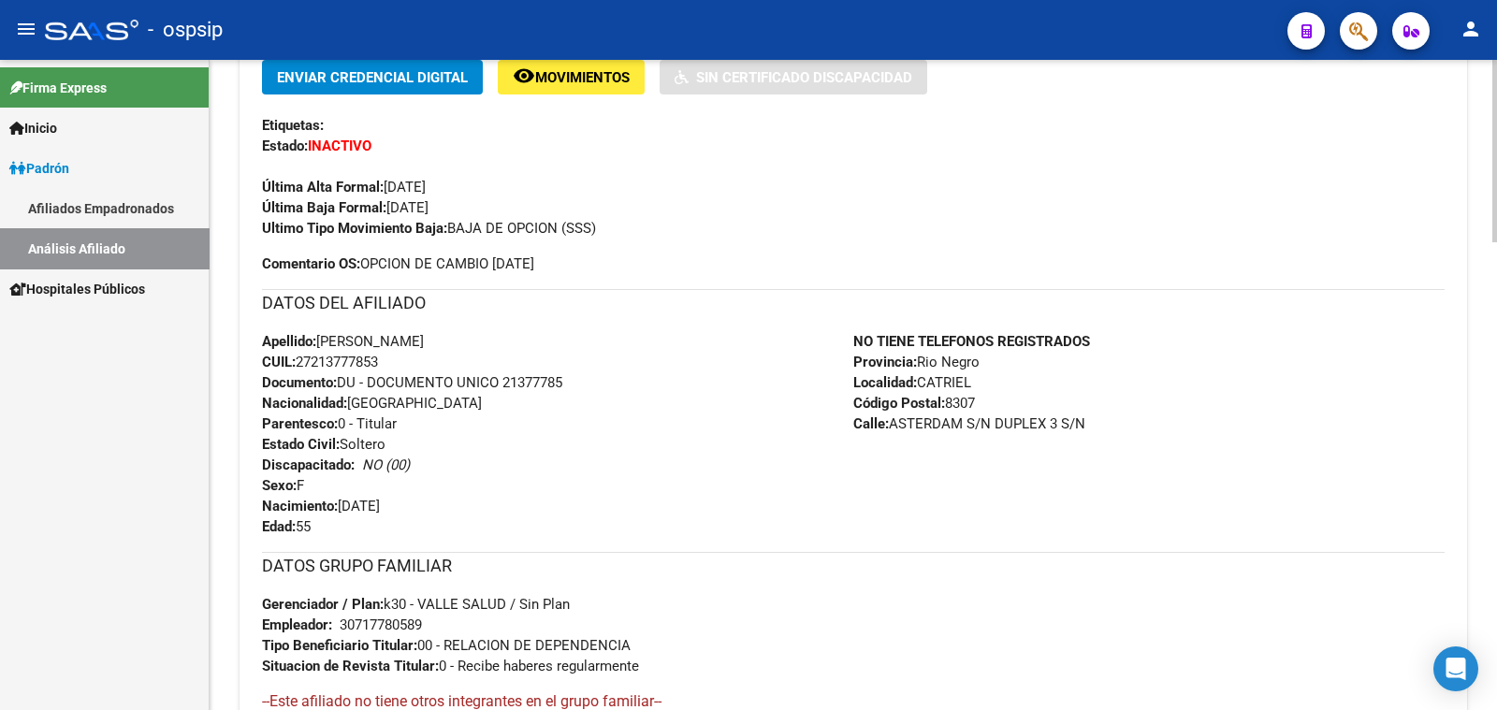
scroll to position [454, 0]
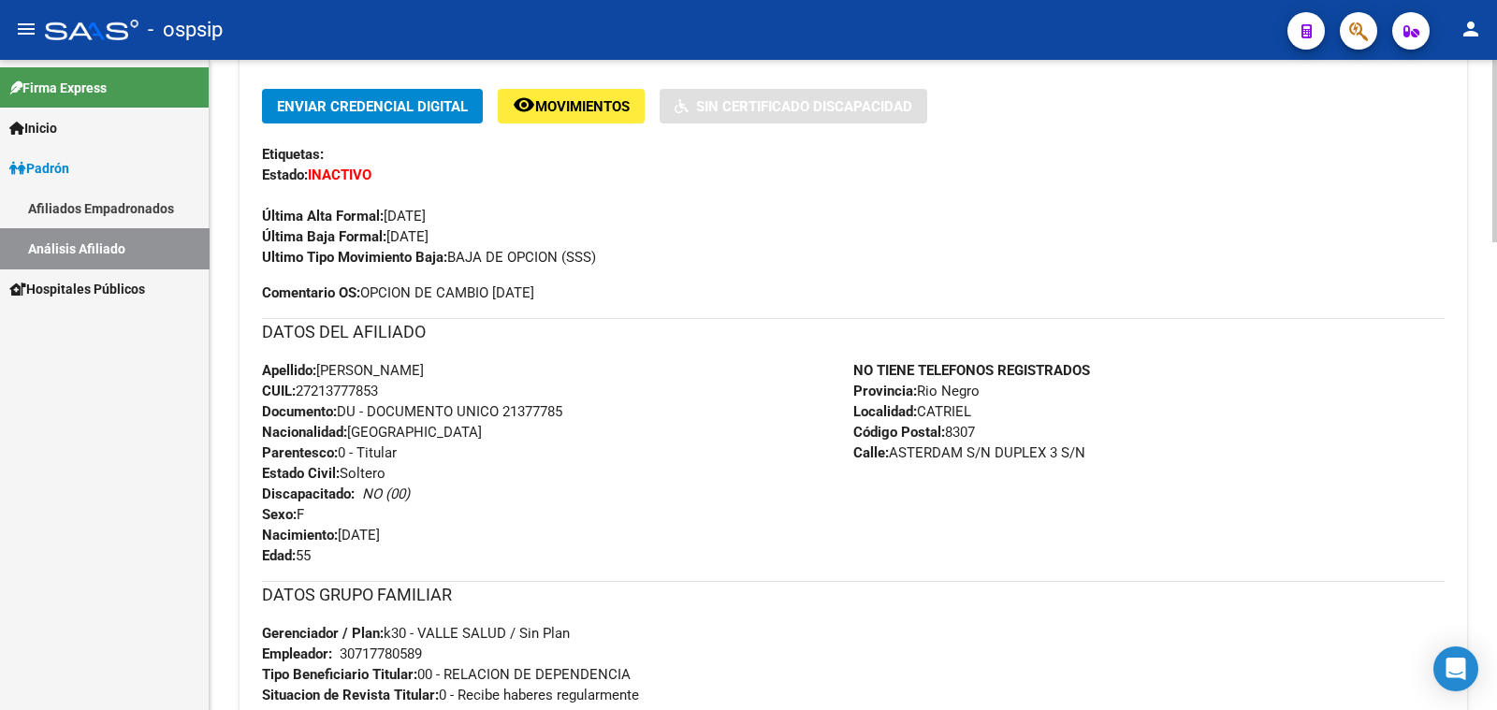
drag, startPoint x: 503, startPoint y: 407, endPoint x: 575, endPoint y: 405, distance: 72.0
click at [575, 405] on div "Apellido: [PERSON_NAME]: 27213777853 Documento: DU - DOCUMENTO UNICO 21377785 N…" at bounding box center [557, 463] width 591 height 206
copy span "21377785"
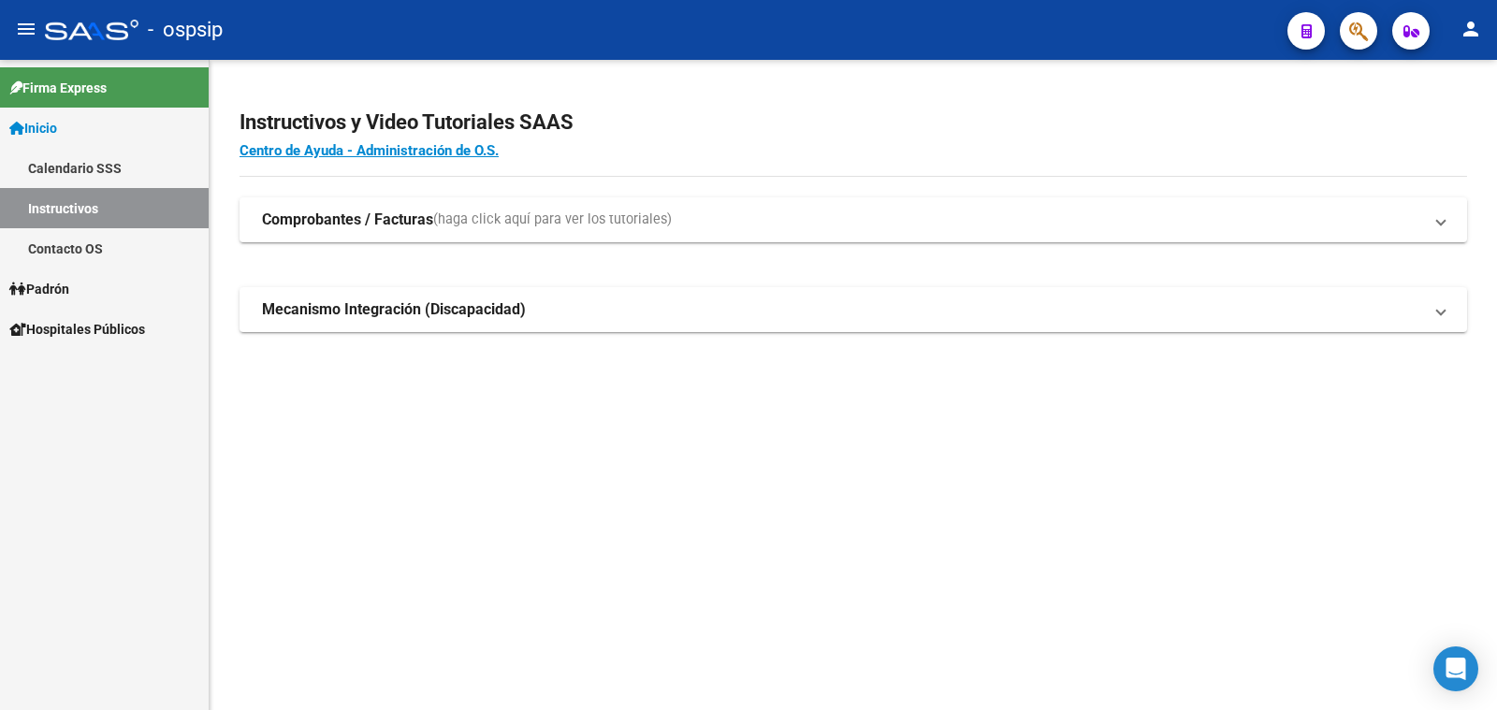
click at [58, 285] on span "Padrón" at bounding box center [39, 289] width 60 height 21
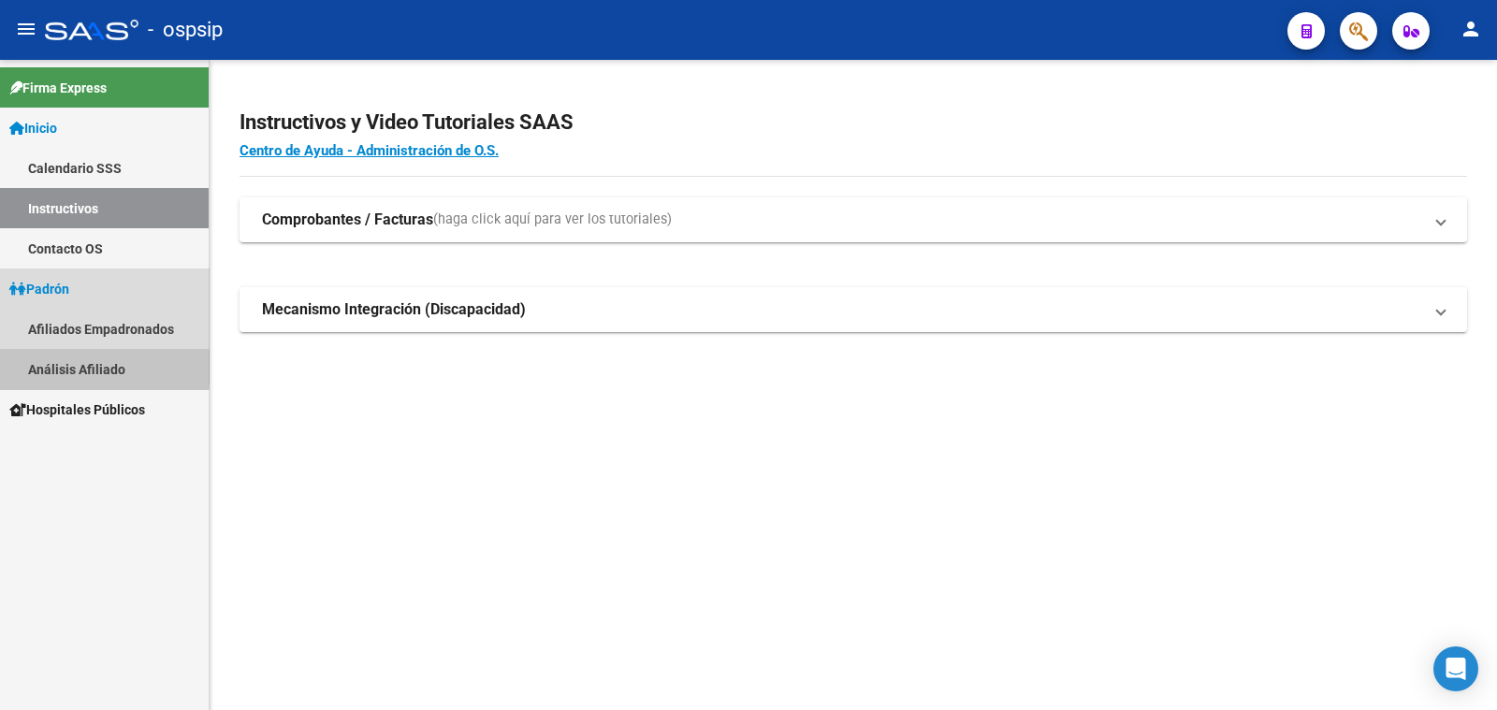
click at [75, 367] on link "Análisis Afiliado" at bounding box center [104, 369] width 209 height 40
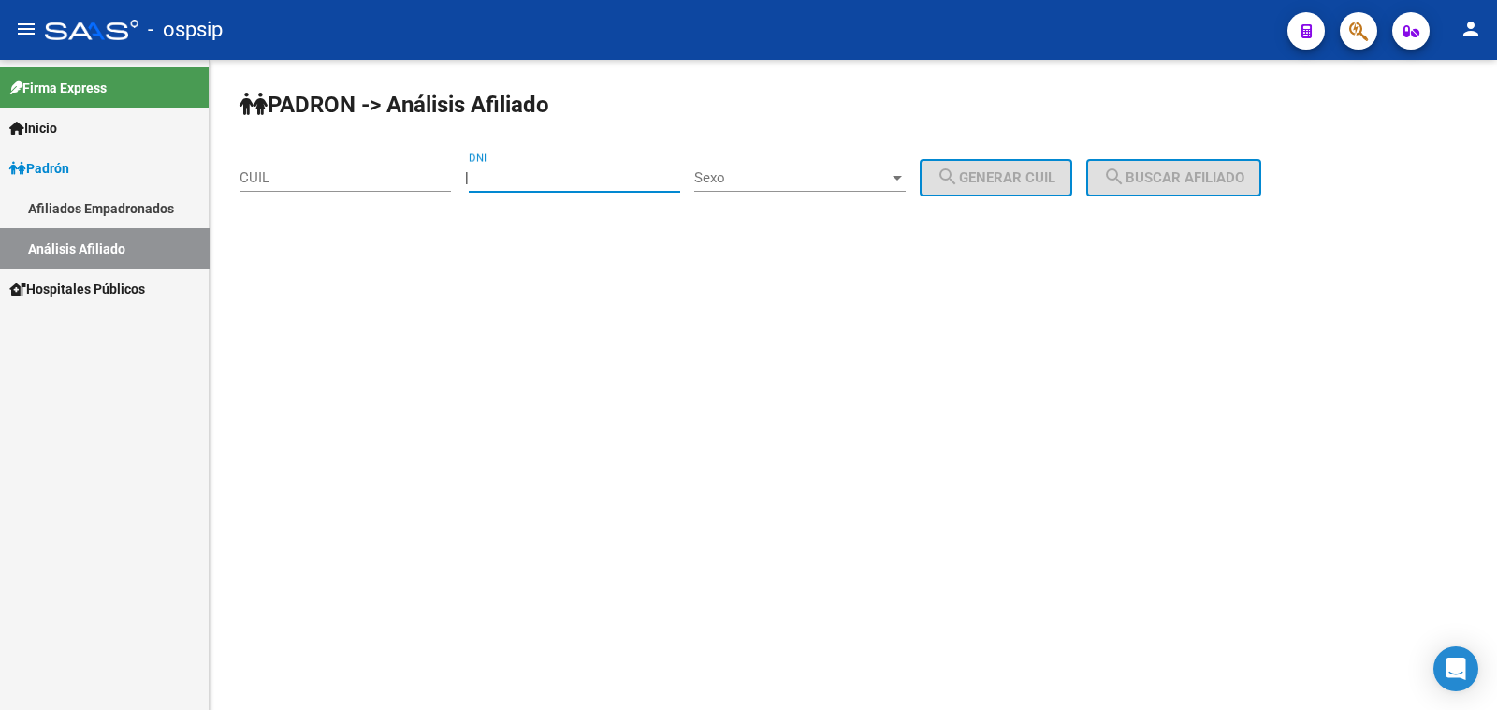
click at [542, 174] on input "DNI" at bounding box center [574, 177] width 211 height 17
paste input "16839769"
type input "16839769"
click at [853, 178] on span "Sexo" at bounding box center [791, 177] width 195 height 17
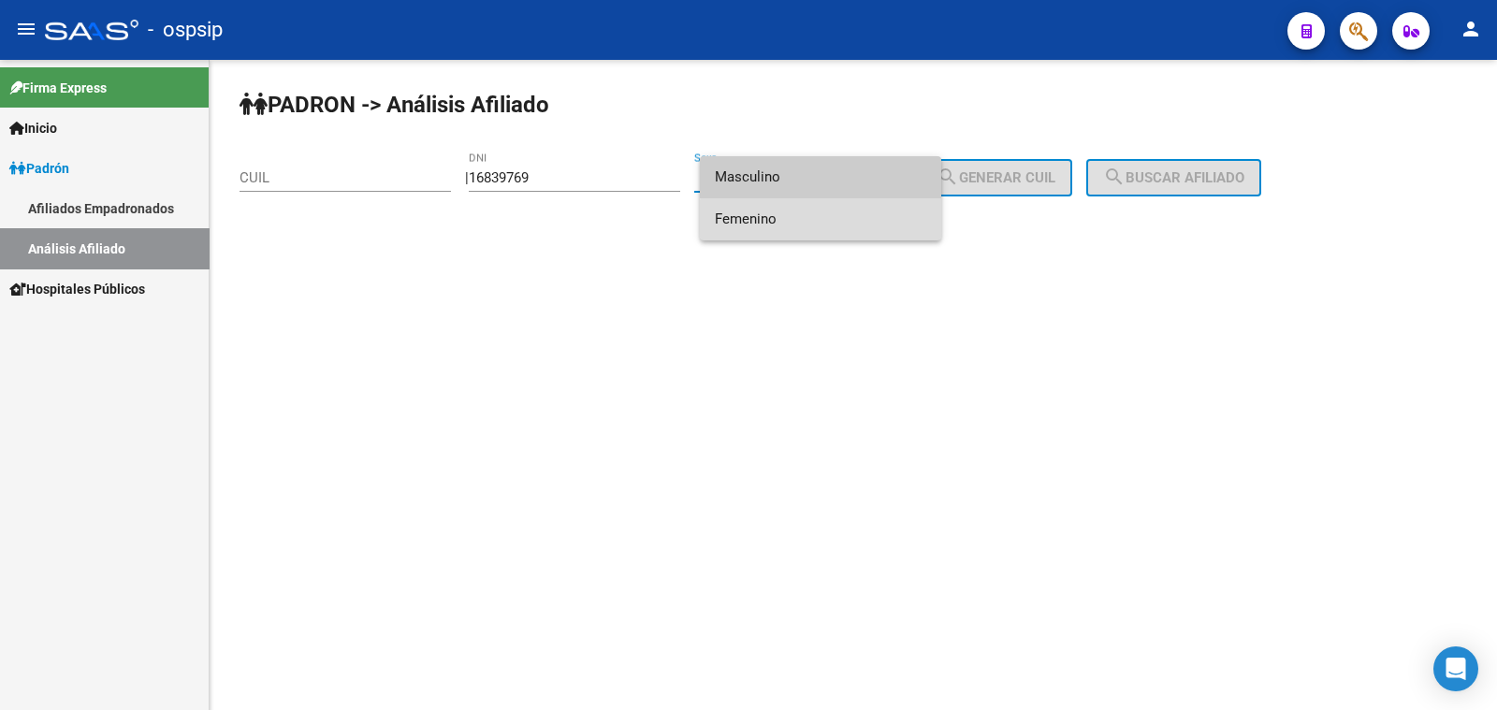
drag, startPoint x: 848, startPoint y: 224, endPoint x: 890, endPoint y: 222, distance: 41.2
click at [849, 222] on span "Femenino" at bounding box center [820, 219] width 211 height 42
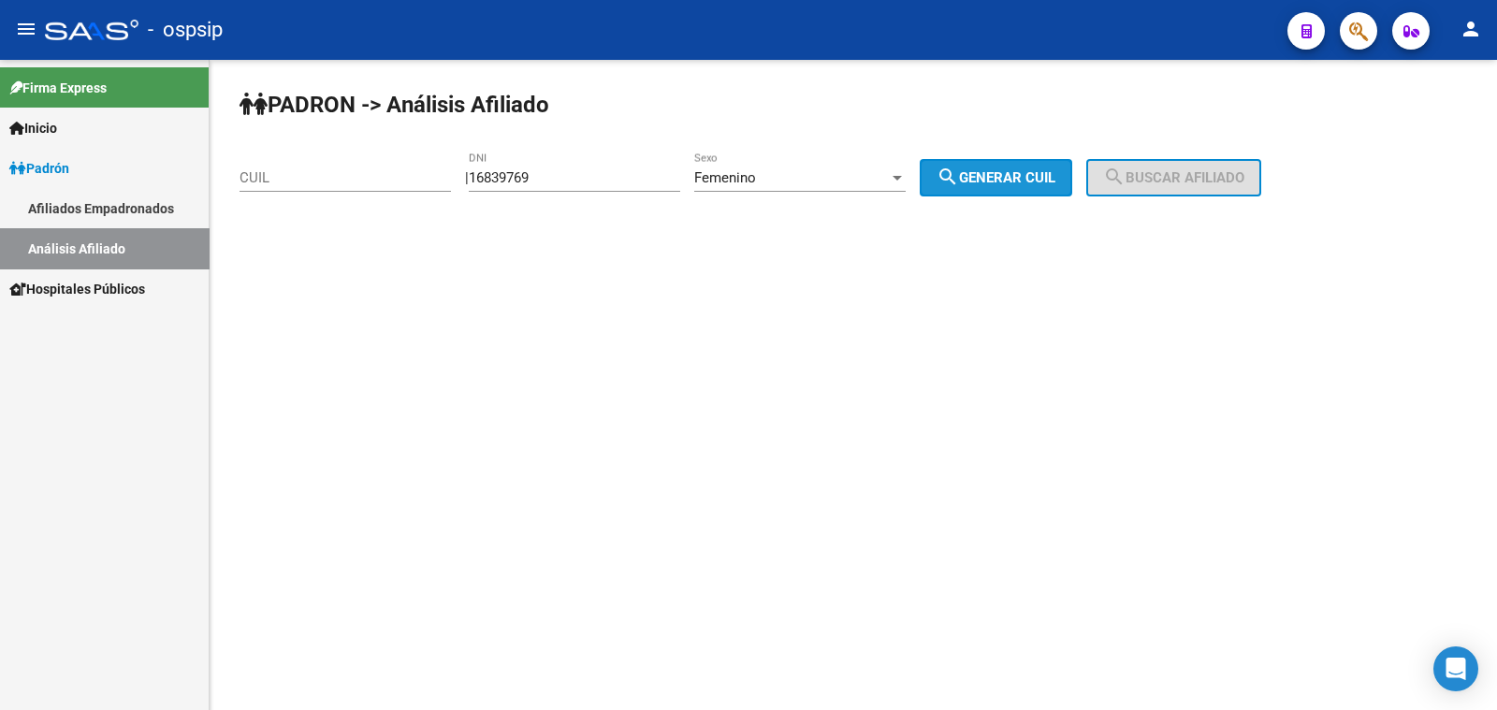
click at [1023, 178] on span "search Generar CUIL" at bounding box center [995, 177] width 119 height 17
type input "27-16839769-6"
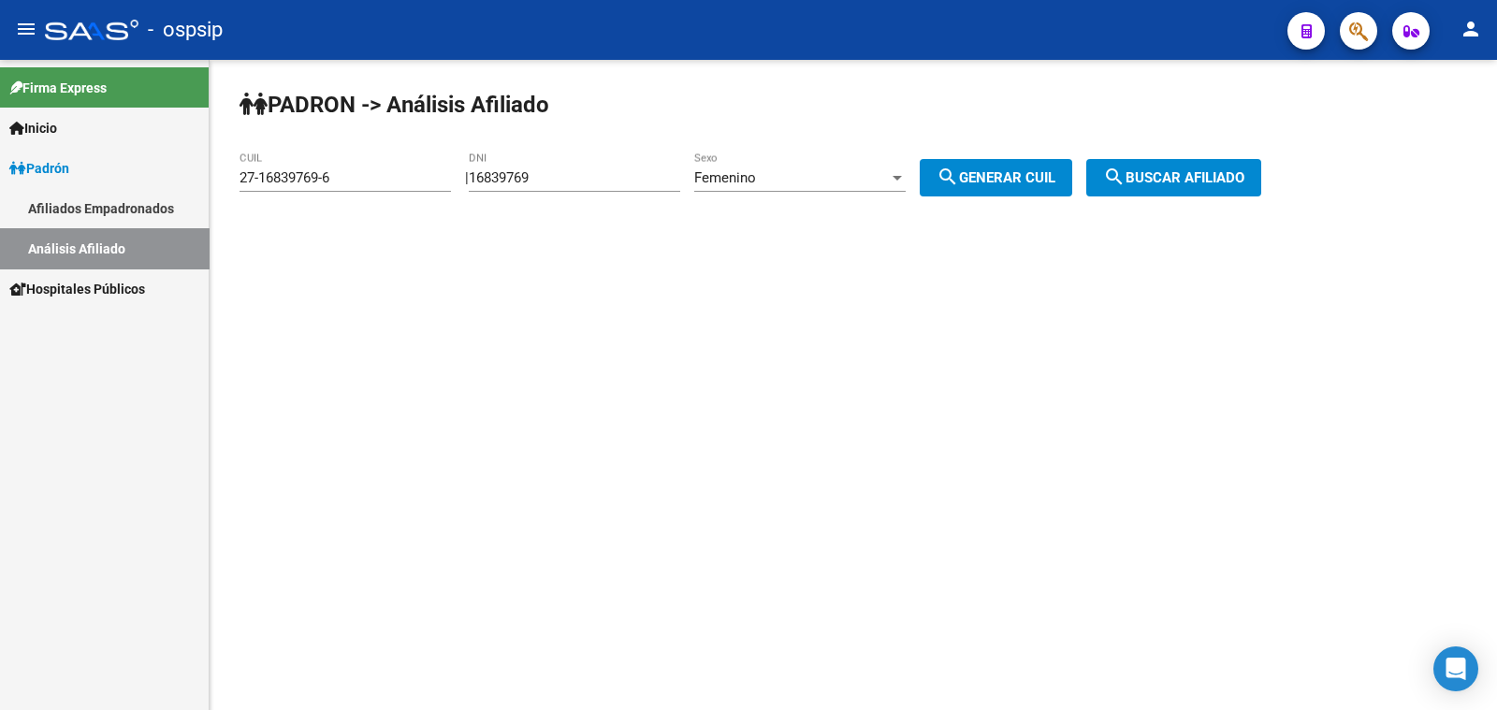
click at [1125, 178] on mat-icon "search" at bounding box center [1114, 177] width 22 height 22
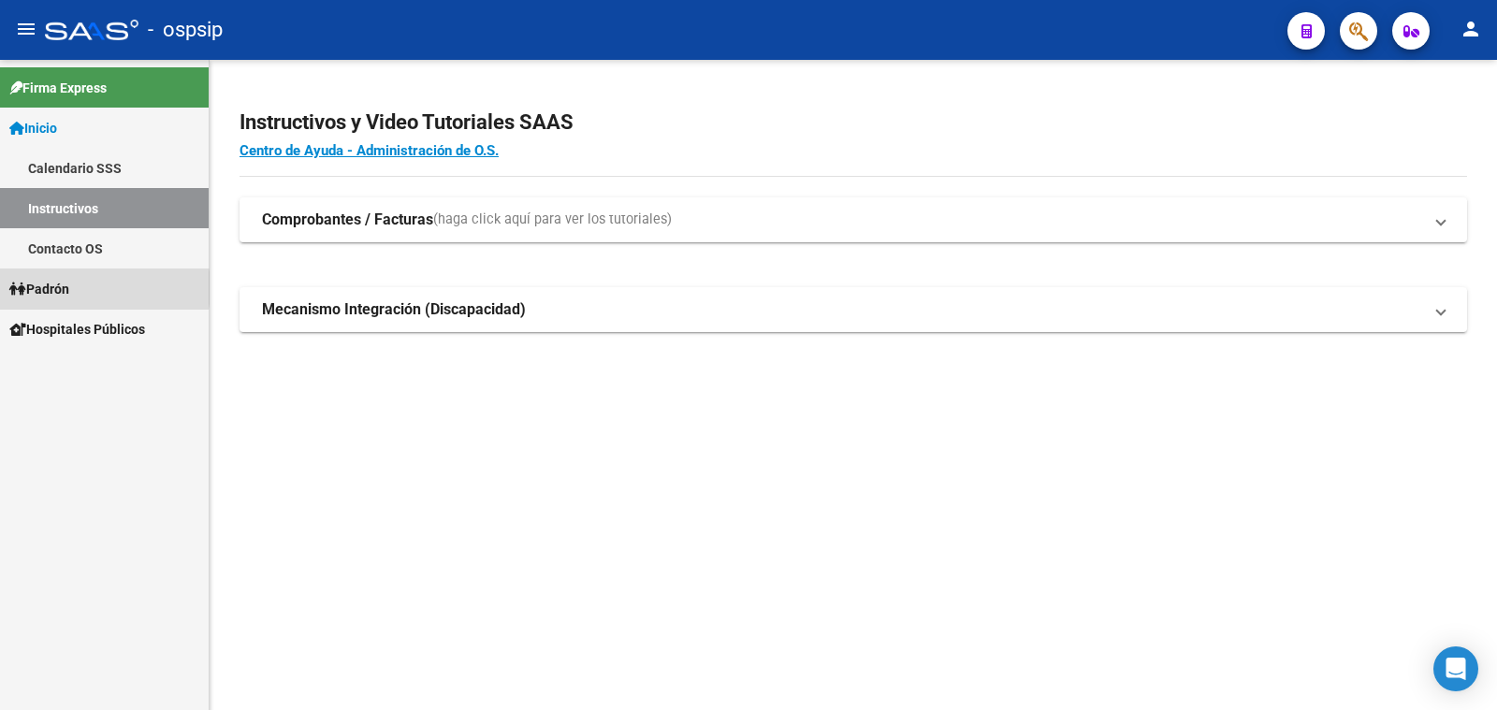
click at [67, 288] on span "Padrón" at bounding box center [39, 289] width 60 height 21
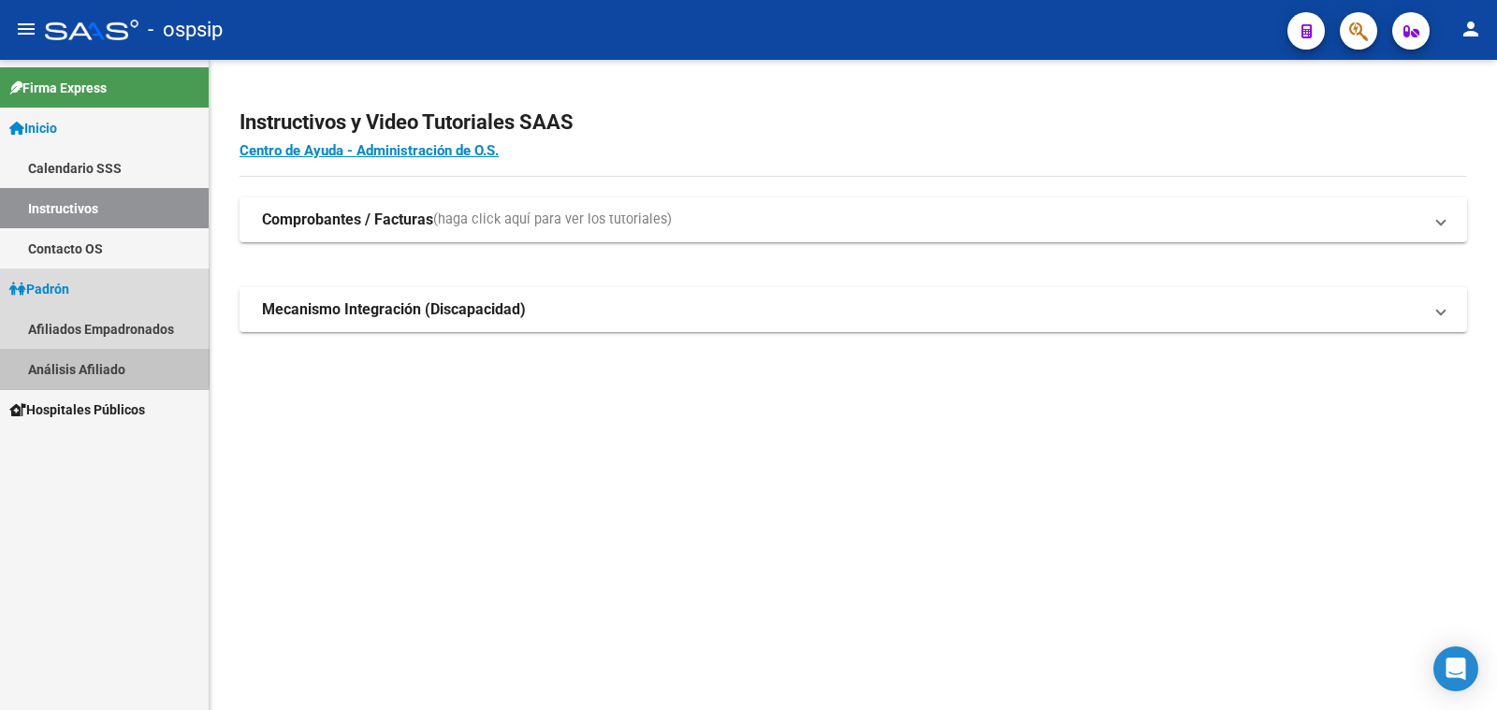
click at [89, 365] on link "Análisis Afiliado" at bounding box center [104, 369] width 209 height 40
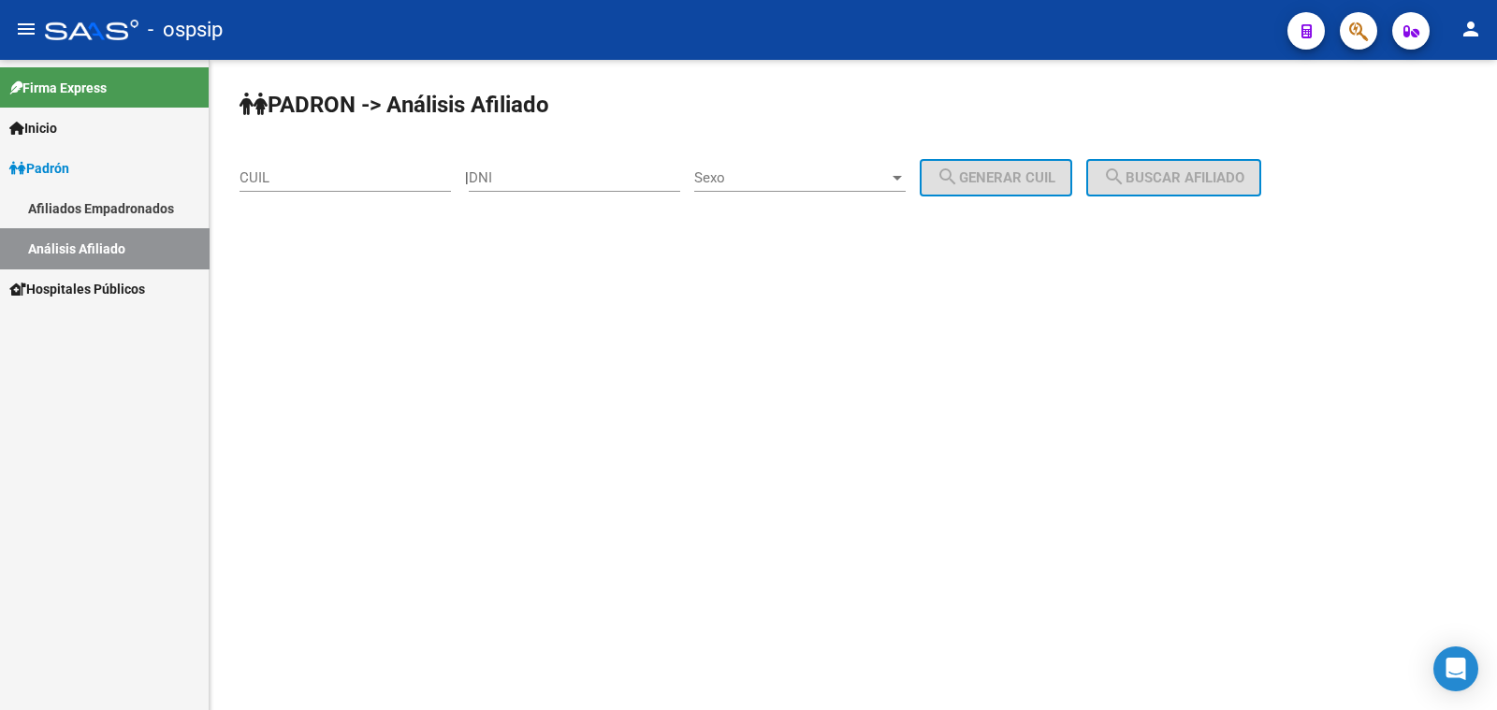
click at [537, 179] on input "DNI" at bounding box center [574, 177] width 211 height 17
paste input "16839769"
type input "16839769"
click at [828, 170] on span "Sexo" at bounding box center [791, 177] width 195 height 17
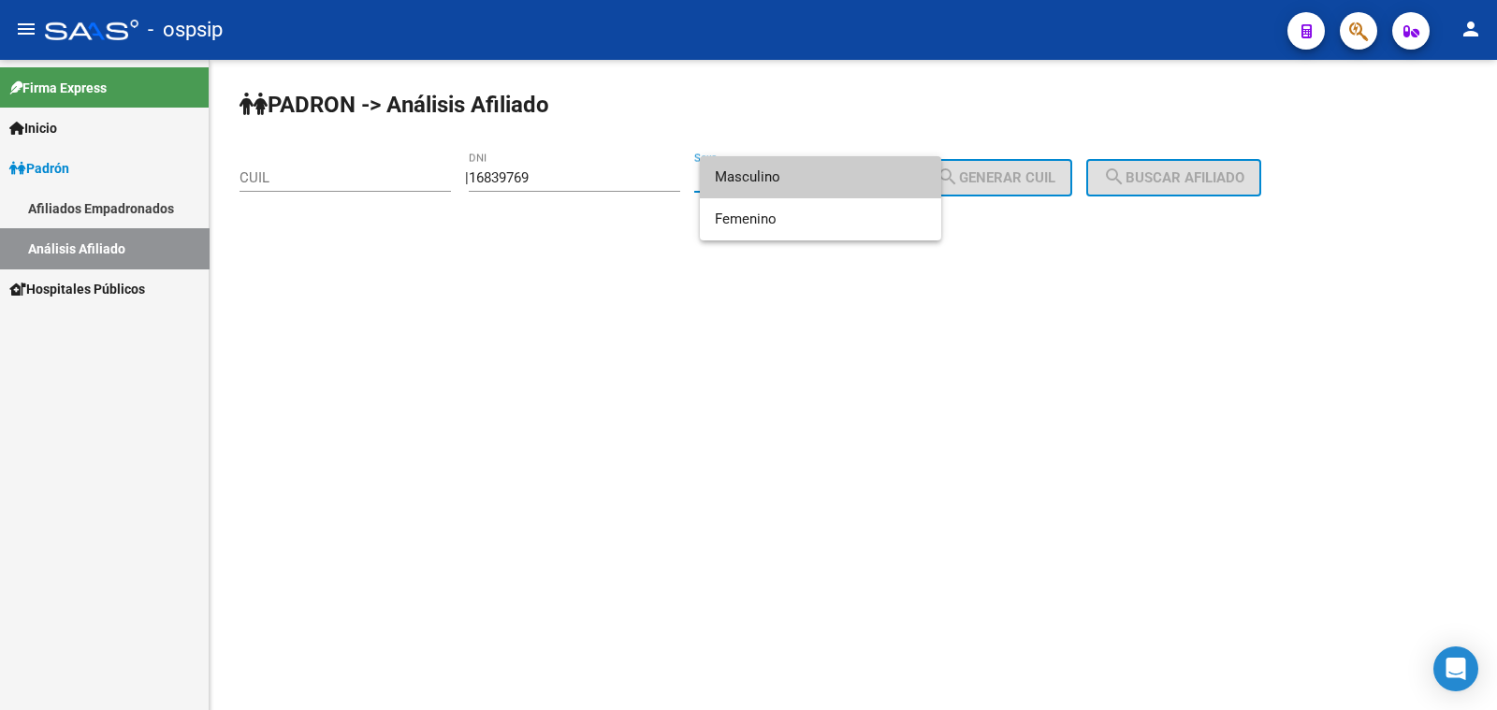
click at [847, 176] on span "Masculino" at bounding box center [820, 177] width 211 height 42
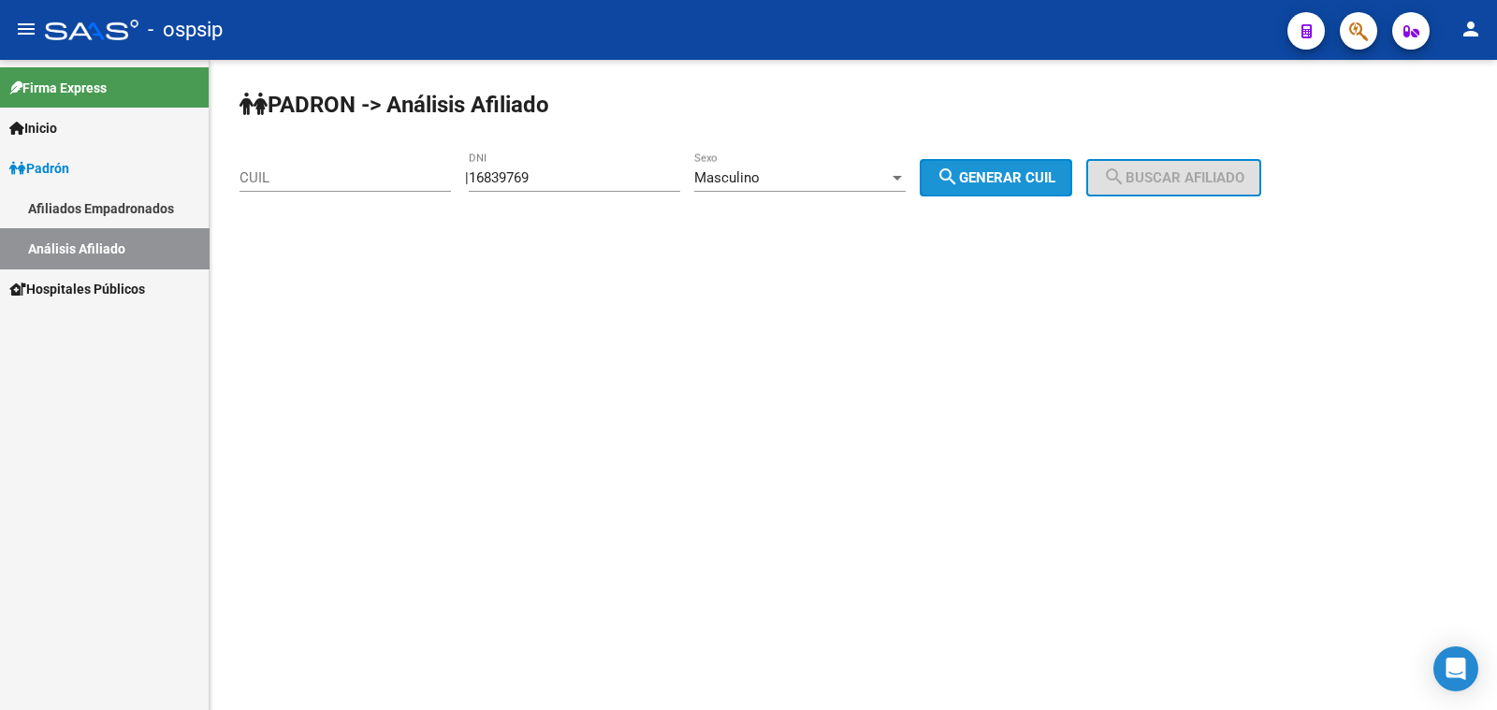
click at [1006, 184] on span "search Generar CUIL" at bounding box center [995, 177] width 119 height 17
type input "20-16839769-1"
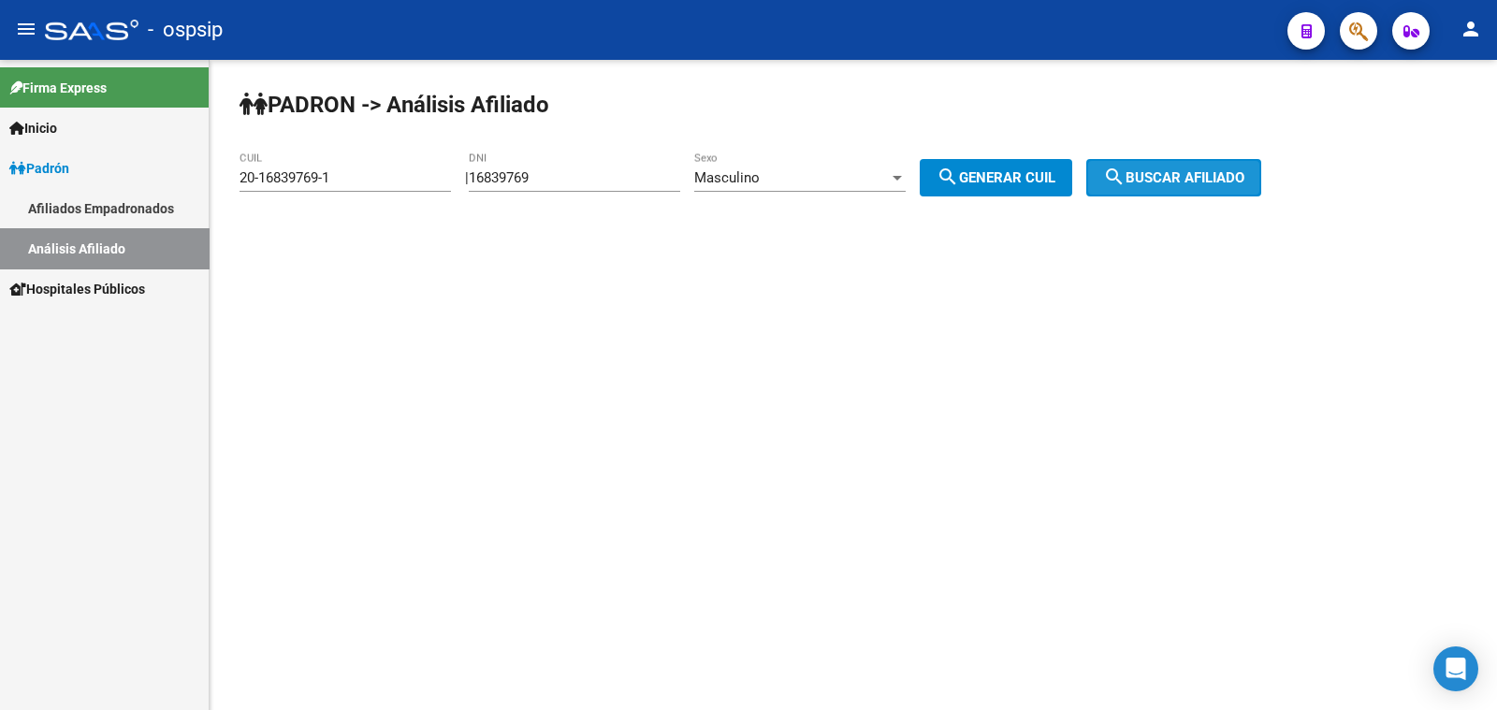
click at [1179, 189] on button "search Buscar afiliado" at bounding box center [1173, 177] width 175 height 37
